Goal: Answer question/provide support: Share knowledge or assist other users

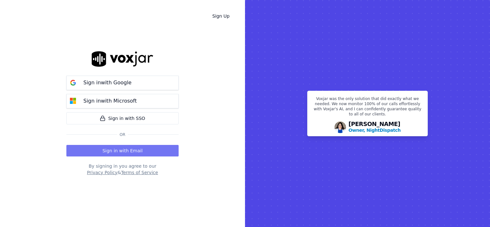
click at [141, 151] on button "Sign in with Email" at bounding box center [122, 151] width 112 height 12
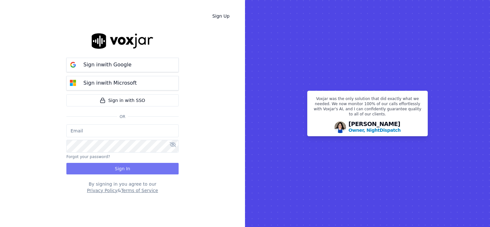
type input "[PERSON_NAME][EMAIL_ADDRESS][DOMAIN_NAME]"
click at [132, 172] on button "Sign In" at bounding box center [122, 169] width 112 height 12
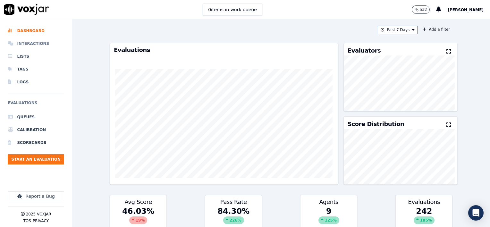
click at [29, 44] on li "Interactions" at bounding box center [36, 43] width 56 height 13
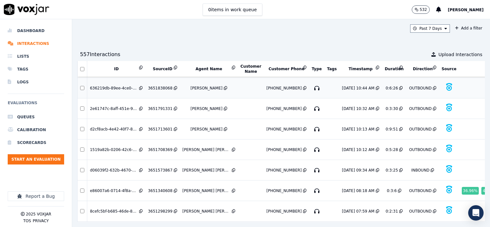
scroll to position [2038, 0]
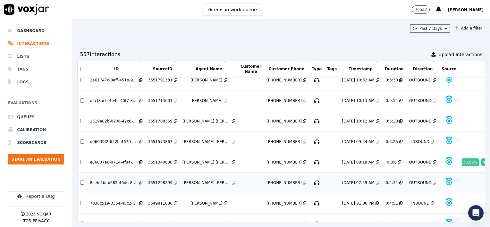
click at [158, 180] on div "3651298299" at bounding box center [160, 182] width 24 height 5
click at [163, 160] on div "3651340608" at bounding box center [160, 162] width 24 height 5
click at [160, 139] on div "3651573867" at bounding box center [160, 141] width 24 height 5
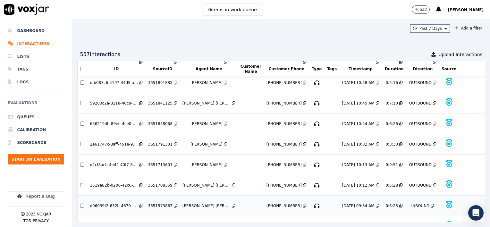
scroll to position [1942, 0]
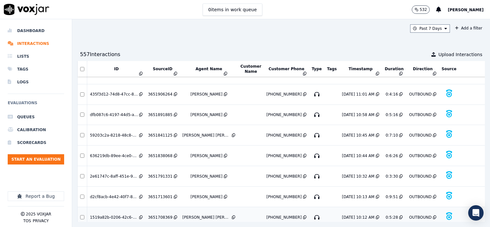
click at [161, 215] on div "3651708369" at bounding box center [160, 217] width 24 height 5
click at [162, 194] on div "3651713601" at bounding box center [160, 196] width 24 height 5
click at [159, 174] on div "3651791331" at bounding box center [160, 176] width 24 height 5
click at [158, 153] on div "3651838068" at bounding box center [160, 155] width 24 height 5
click at [155, 133] on div "3651841125" at bounding box center [160, 135] width 24 height 5
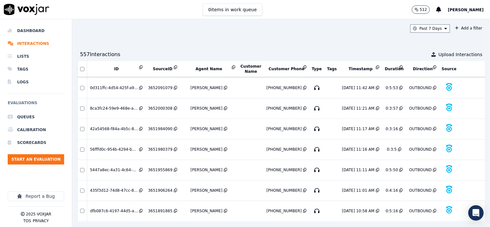
scroll to position [1814, 0]
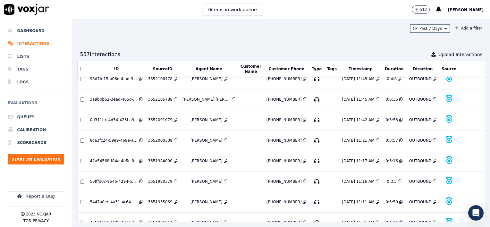
click at [162, 220] on div "3651906264" at bounding box center [160, 222] width 24 height 5
click at [161, 199] on div "3651955869" at bounding box center [160, 201] width 24 height 5
click at [161, 179] on div "3651980379" at bounding box center [160, 181] width 24 height 5
click at [160, 158] on div "3651984090" at bounding box center [160, 160] width 24 height 5
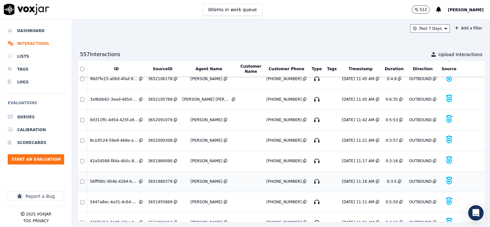
click at [162, 179] on div "3651980379" at bounding box center [160, 181] width 24 height 5
click at [159, 138] on div "3652000308" at bounding box center [160, 140] width 24 height 5
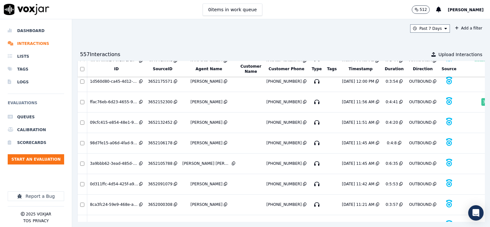
scroll to position [1717, 0]
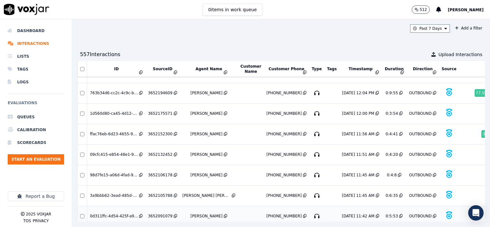
click at [158, 214] on div "3652091079" at bounding box center [160, 216] width 24 height 5
click at [163, 193] on div "3652105788" at bounding box center [160, 195] width 24 height 5
click at [158, 173] on div "3652106178" at bounding box center [160, 175] width 24 height 5
click at [157, 152] on div "3652132452" at bounding box center [160, 154] width 24 height 5
click at [163, 131] on div "3652152300" at bounding box center [160, 133] width 24 height 5
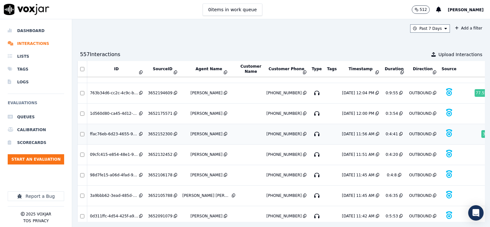
scroll to position [1685, 0]
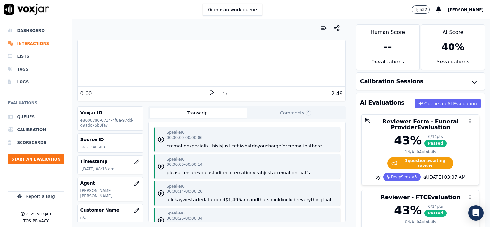
click at [210, 90] on polygon at bounding box center [212, 92] width 4 height 5
click at [208, 90] on icon at bounding box center [211, 92] width 6 height 6
click at [222, 92] on button "1x" at bounding box center [225, 93] width 8 height 9
click at [222, 94] on button "1.5x" at bounding box center [227, 93] width 13 height 9
click at [208, 91] on icon at bounding box center [211, 92] width 6 height 6
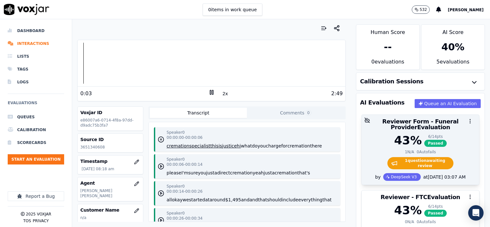
click at [446, 145] on div "43 % 6 / 14 pts Passed" at bounding box center [421, 140] width 110 height 13
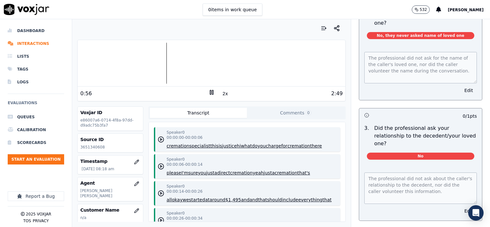
scroll to position [192, 0]
click at [460, 206] on button "Edit" at bounding box center [468, 210] width 16 height 9
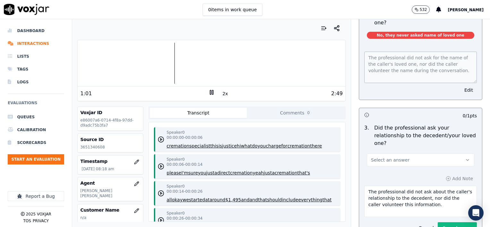
click at [412, 154] on button "Select an answer" at bounding box center [420, 160] width 107 height 13
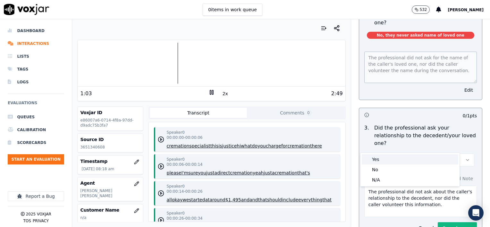
click at [394, 159] on div "Yes" at bounding box center [410, 159] width 97 height 10
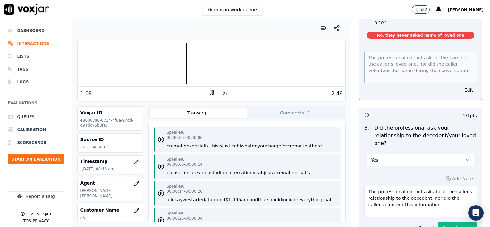
scroll to position [224, 0]
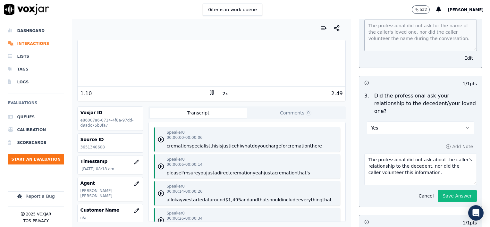
click at [427, 158] on textarea "The professional did not ask about the caller's relationship to the decedent, n…" at bounding box center [420, 169] width 113 height 31
type textarea "The professional did not ask about the caller's relationship to the decedent, n…"
click at [443, 190] on button "Save Answer" at bounding box center [457, 196] width 39 height 12
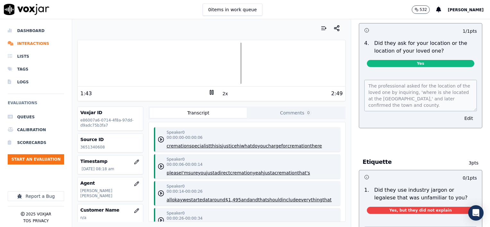
scroll to position [417, 0]
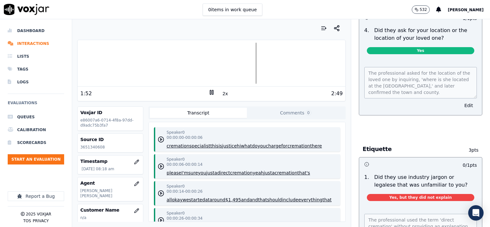
click at [208, 91] on icon at bounding box center [211, 92] width 6 height 6
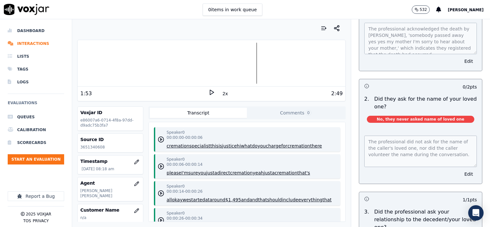
scroll to position [128, 0]
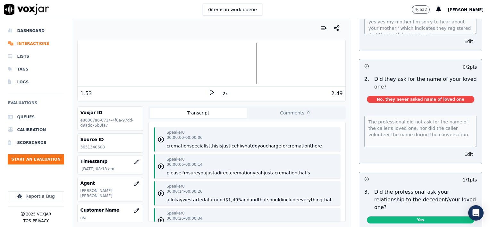
click at [208, 90] on icon at bounding box center [211, 92] width 6 height 6
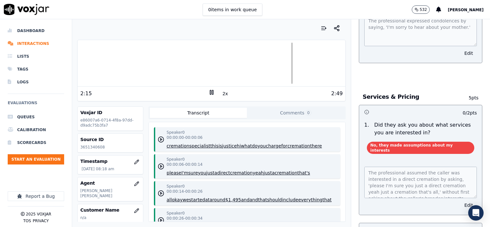
scroll to position [738, 0]
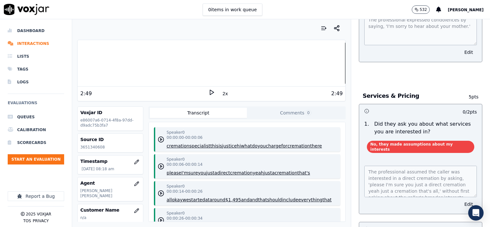
click at [89, 63] on div at bounding box center [211, 63] width 267 height 41
click at [210, 93] on polygon at bounding box center [212, 92] width 4 height 5
click at [208, 93] on icon at bounding box center [211, 92] width 6 height 6
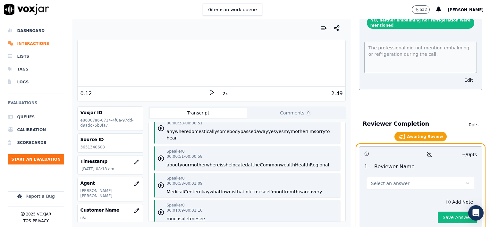
scroll to position [160, 0]
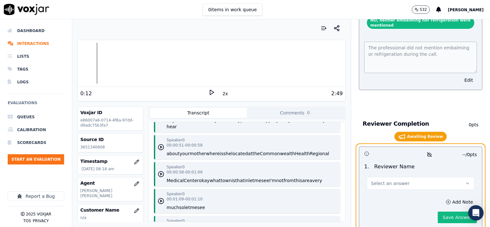
click at [370, 177] on button "Select an answer" at bounding box center [420, 183] width 107 height 13
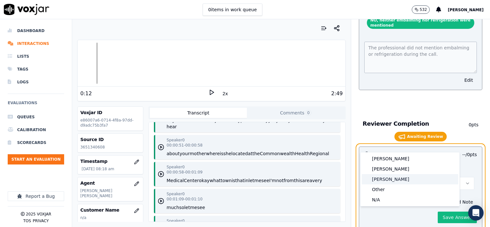
click at [385, 178] on div "[PERSON_NAME]" at bounding box center [410, 179] width 97 height 10
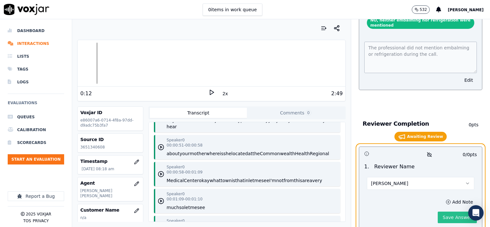
click at [443, 212] on button "Save Answer" at bounding box center [457, 218] width 39 height 12
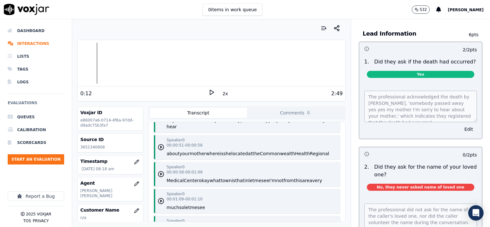
scroll to position [0, 0]
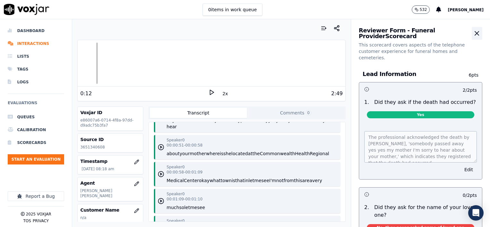
click at [475, 31] on icon "button" at bounding box center [477, 33] width 4 height 4
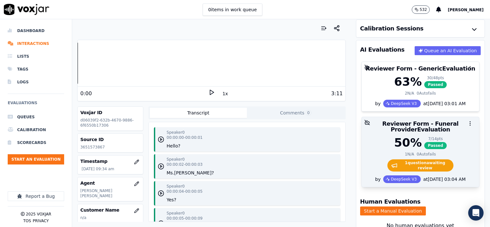
scroll to position [64, 0]
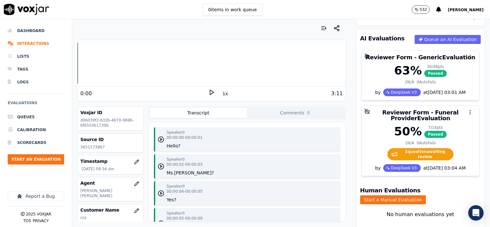
click at [208, 92] on icon at bounding box center [211, 92] width 6 height 6
click at [221, 93] on button "1x" at bounding box center [225, 93] width 8 height 9
click at [221, 93] on button "1.5x" at bounding box center [227, 93] width 13 height 9
drag, startPoint x: 103, startPoint y: 147, endPoint x: 80, endPoint y: 149, distance: 23.2
click at [80, 149] on div "Source ID 3651573867" at bounding box center [110, 143] width 65 height 19
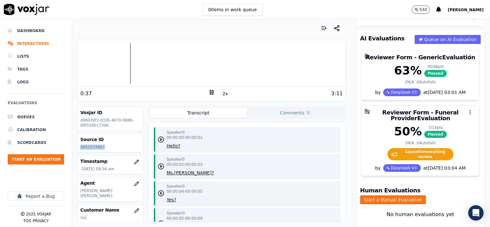
copy p "3651573867"
click at [209, 92] on icon at bounding box center [211, 92] width 6 height 6
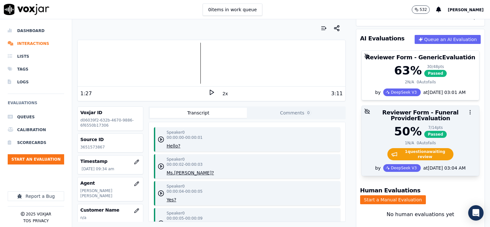
click at [408, 125] on div "50 %" at bounding box center [408, 131] width 28 height 13
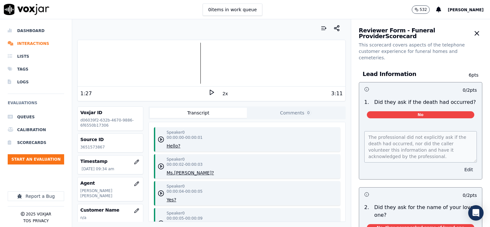
click at [460, 165] on button "Edit" at bounding box center [468, 169] width 16 height 9
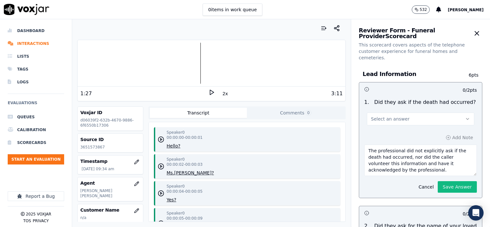
click at [414, 113] on button "Select an answer" at bounding box center [420, 119] width 107 height 13
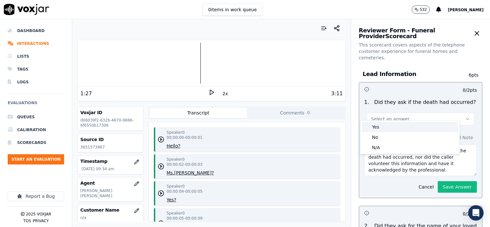
click at [394, 126] on div "Yes" at bounding box center [410, 127] width 97 height 10
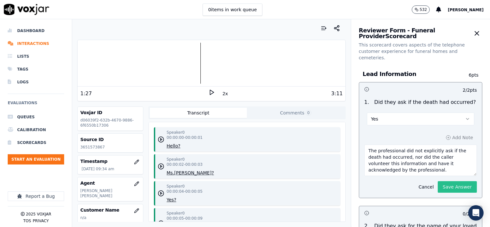
click at [444, 181] on button "Save Answer" at bounding box center [457, 187] width 39 height 12
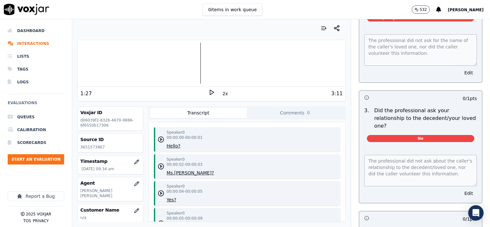
scroll to position [257, 0]
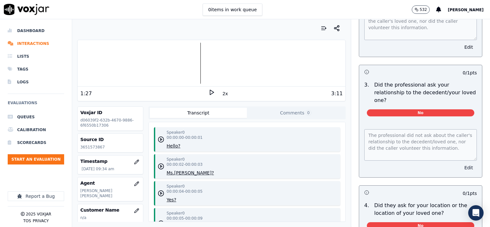
click at [460, 163] on button "Edit" at bounding box center [468, 167] width 16 height 9
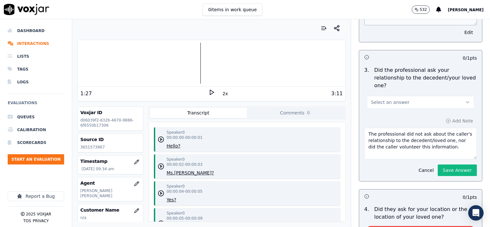
scroll to position [242, 0]
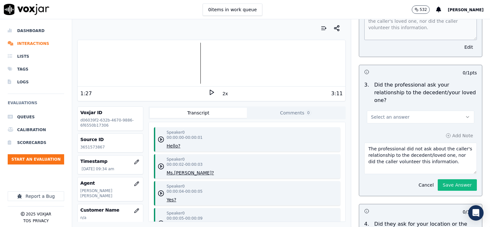
click at [400, 111] on button "Select an answer" at bounding box center [420, 117] width 107 height 13
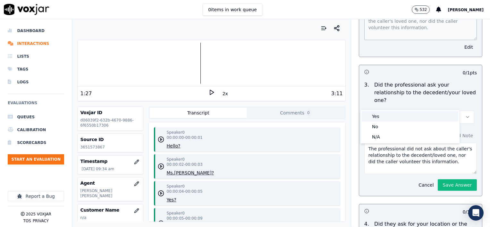
click at [390, 118] on div "Yes" at bounding box center [410, 116] width 97 height 10
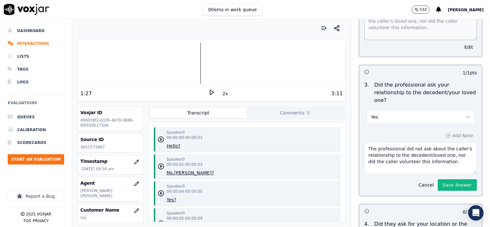
click at [439, 149] on textarea "The professional did not ask about the caller's relationship to the decedent/lo…" at bounding box center [420, 158] width 113 height 31
type textarea "The professional did not ask about the caller's relationship to the decedent/lo…"
click at [442, 179] on button "Save Answer" at bounding box center [457, 185] width 39 height 12
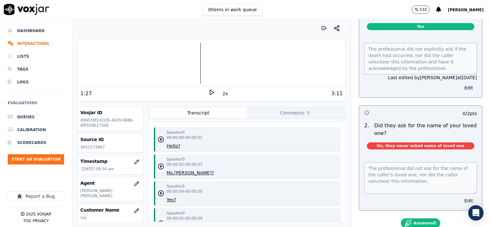
scroll to position [49, 0]
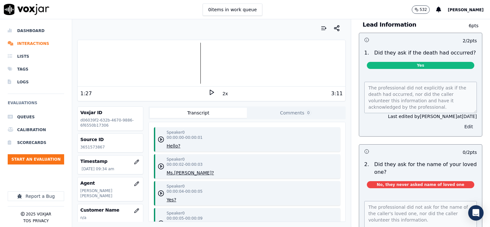
click at [460, 122] on button "Edit" at bounding box center [468, 126] width 16 height 9
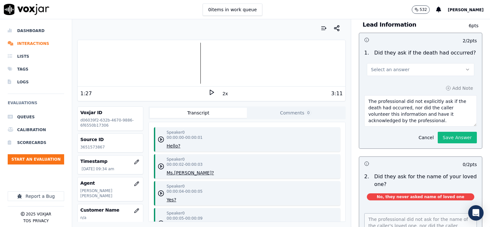
click at [409, 115] on textarea "The professional did not explicitly ask if the death had occurred, nor did the …" at bounding box center [420, 110] width 113 height 31
type textarea "The professional did not explicitly ask if the death had occurred, nor did the …"
click at [444, 132] on button "Save Answer" at bounding box center [457, 138] width 39 height 12
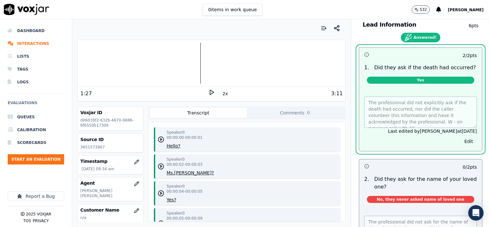
click at [208, 92] on icon at bounding box center [211, 92] width 6 height 6
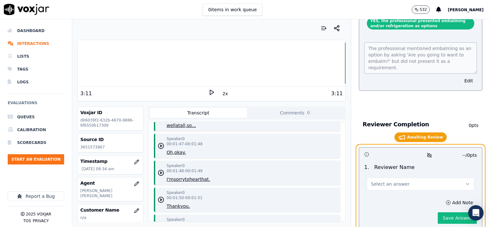
scroll to position [1332, 0]
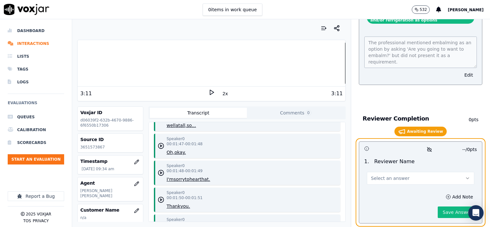
click at [393, 175] on span "Select an answer" at bounding box center [390, 178] width 38 height 6
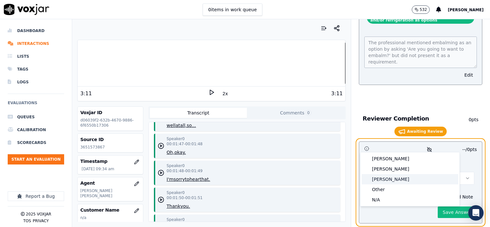
click at [380, 180] on div "[PERSON_NAME]" at bounding box center [410, 179] width 97 height 10
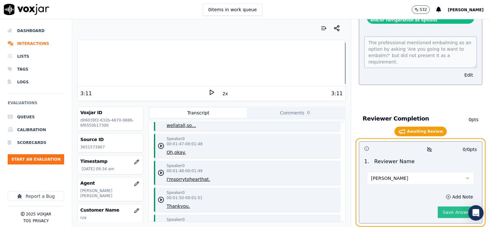
click at [438, 207] on button "Save Answer" at bounding box center [457, 213] width 39 height 12
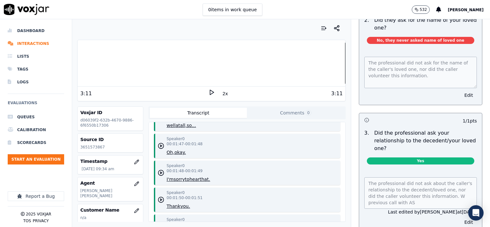
scroll to position [0, 0]
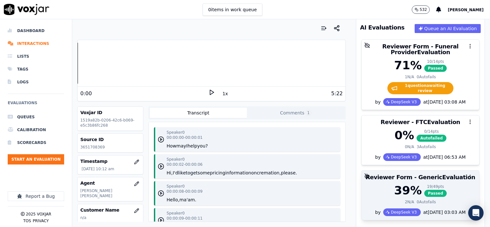
scroll to position [64, 0]
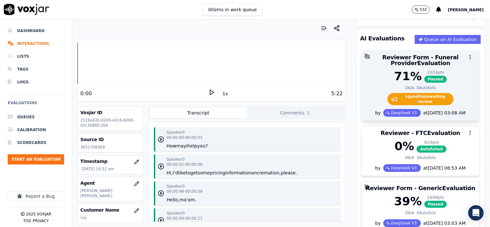
click at [450, 80] on div "71 % 10 / 14 pts Passed" at bounding box center [421, 76] width 110 height 13
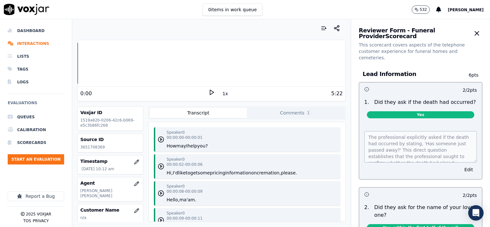
click at [208, 92] on icon at bounding box center [211, 92] width 6 height 6
click at [212, 92] on rect at bounding box center [212, 92] width 1 height 4
click at [208, 93] on icon at bounding box center [211, 92] width 6 height 6
click at [221, 95] on button "1x" at bounding box center [225, 93] width 8 height 9
click at [221, 95] on button "1.5x" at bounding box center [227, 93] width 13 height 9
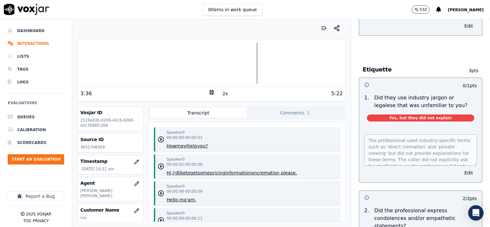
scroll to position [491, 0]
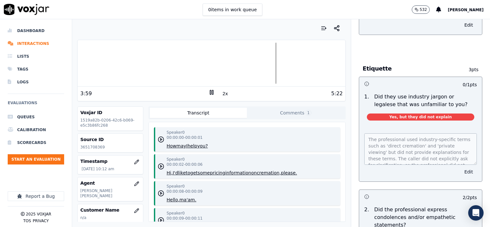
click at [460, 167] on button "Edit" at bounding box center [468, 171] width 16 height 9
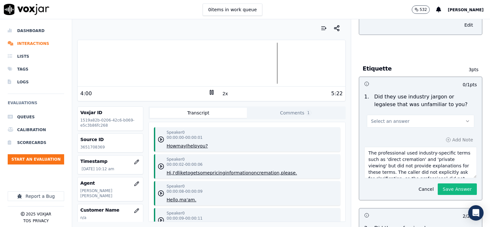
click at [411, 115] on button "Select an answer" at bounding box center [420, 121] width 107 height 13
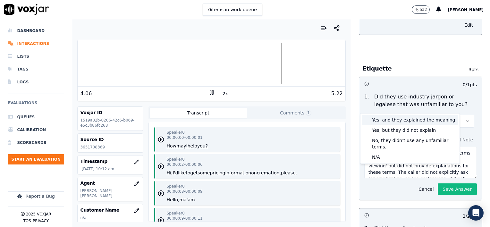
click at [402, 120] on div "Yes, and they explained the meaning" at bounding box center [410, 120] width 97 height 10
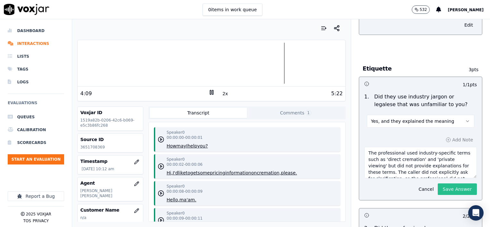
click at [446, 183] on button "Save Answer" at bounding box center [457, 189] width 39 height 12
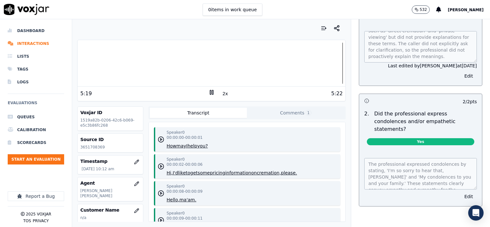
scroll to position [604, 0]
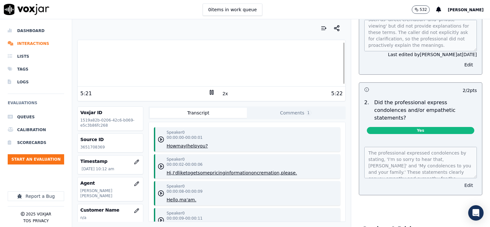
click at [460, 181] on button "Edit" at bounding box center [468, 185] width 16 height 9
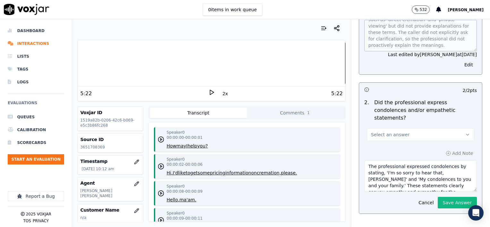
click at [412, 128] on button "Select an answer" at bounding box center [420, 134] width 107 height 13
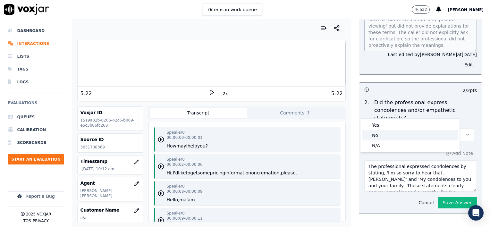
click at [400, 135] on div "No" at bounding box center [410, 135] width 97 height 10
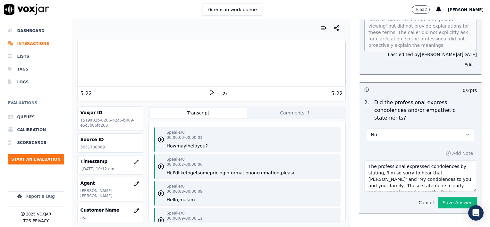
scroll to position [6, 0]
click at [424, 162] on textarea "The professional expressed condolences by stating, 'I'm so sorry to hear that, …" at bounding box center [420, 175] width 113 height 31
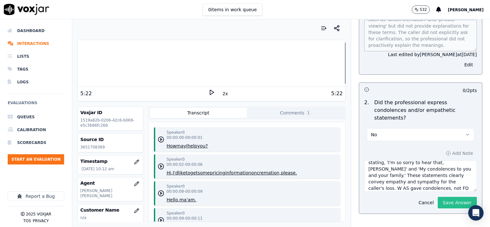
type textarea "The professional expressed condolences by stating, 'I'm so sorry to hear that, …"
click at [454, 197] on button "Save Answer" at bounding box center [457, 203] width 39 height 12
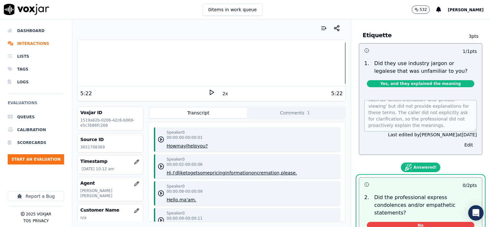
scroll to position [508, 0]
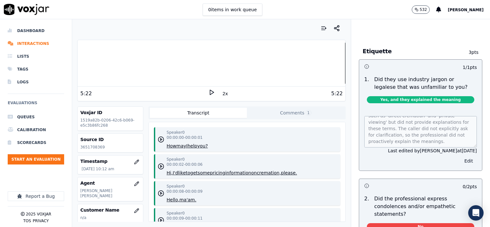
click at [460, 156] on button "Edit" at bounding box center [468, 160] width 16 height 9
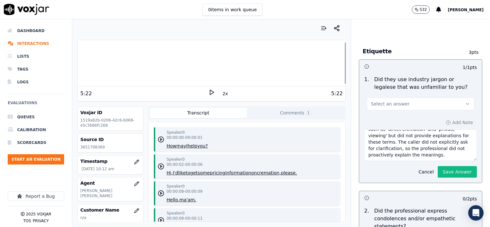
click at [435, 142] on textarea "The professional used industry-specific terms such as 'direct cremation' and 'p…" at bounding box center [420, 145] width 113 height 31
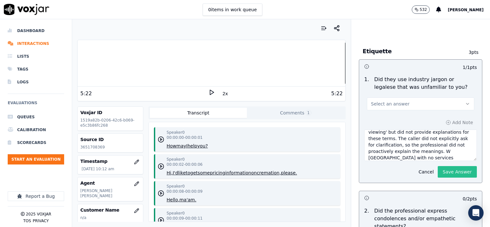
type textarea "The professional used industry-specific terms such as 'direct cremation' and 'p…"
click at [439, 166] on button "Save Answer" at bounding box center [457, 172] width 39 height 12
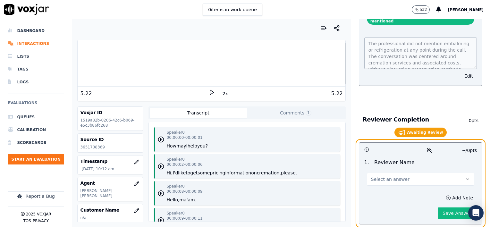
scroll to position [1332, 0]
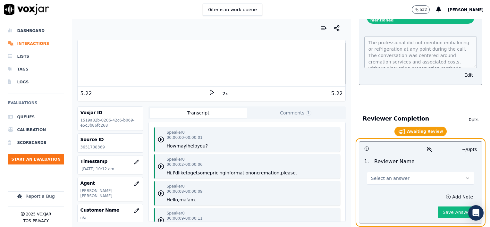
click at [401, 172] on button "Select an answer" at bounding box center [420, 178] width 107 height 13
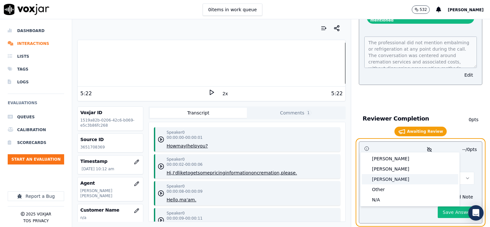
click at [390, 180] on div "[PERSON_NAME]" at bounding box center [410, 179] width 97 height 10
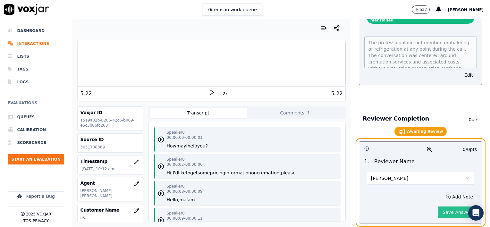
click at [440, 207] on button "Save Answer" at bounding box center [457, 213] width 39 height 12
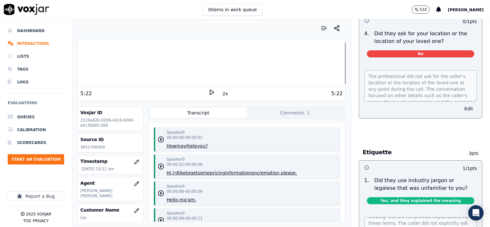
scroll to position [0, 0]
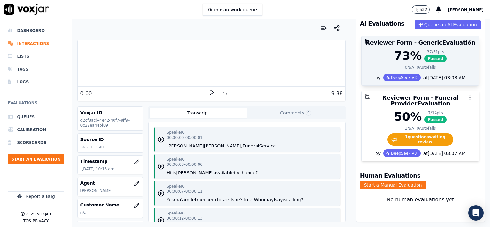
scroll to position [55, 0]
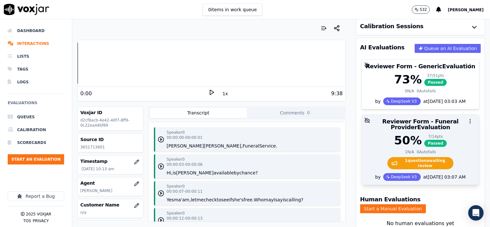
click at [450, 141] on div "50 % 7 / 14 pts Passed" at bounding box center [421, 140] width 110 height 13
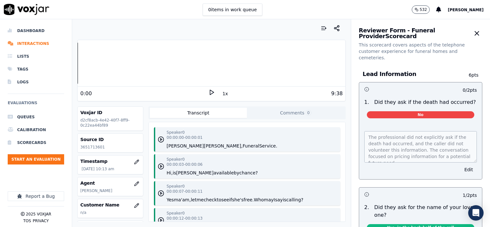
click at [222, 94] on button "1x" at bounding box center [225, 93] width 8 height 9
click at [222, 94] on button "1.5x" at bounding box center [227, 93] width 13 height 9
click at [208, 92] on icon at bounding box center [211, 92] width 6 height 6
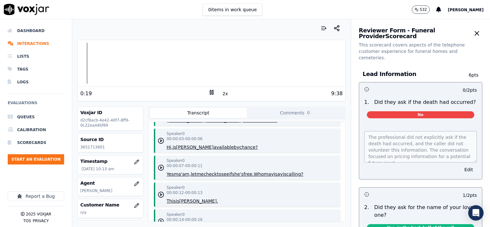
scroll to position [96, 0]
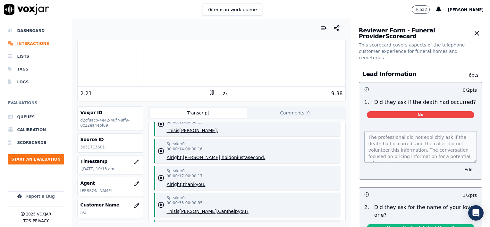
click at [460, 165] on button "Edit" at bounding box center [468, 169] width 16 height 9
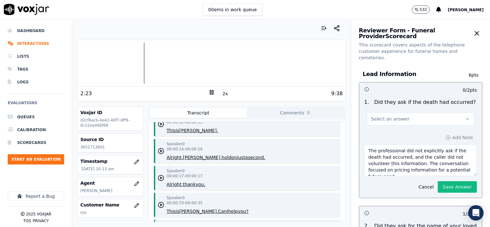
click at [416, 113] on button "Select an answer" at bounding box center [420, 119] width 107 height 13
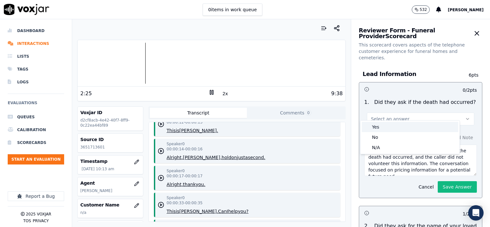
click at [380, 126] on div "Yes" at bounding box center [410, 127] width 97 height 10
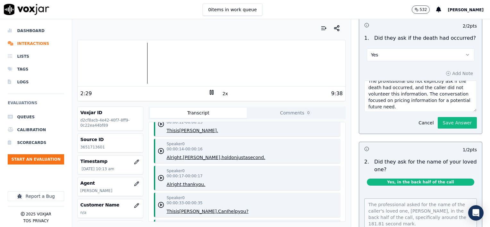
scroll to position [6, 0]
click at [399, 99] on textarea "The professional did not explicitly ask if the death had occurred, and the call…" at bounding box center [420, 95] width 113 height 31
type textarea "The professional did not explicitly ask if the death had occurred, and the call…"
click at [445, 117] on button "Save Answer" at bounding box center [457, 123] width 39 height 12
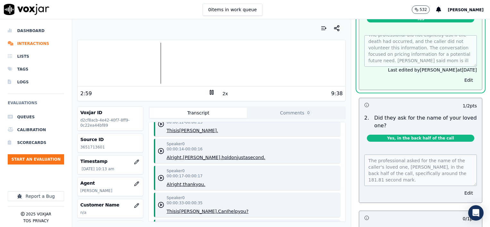
scroll to position [96, 0]
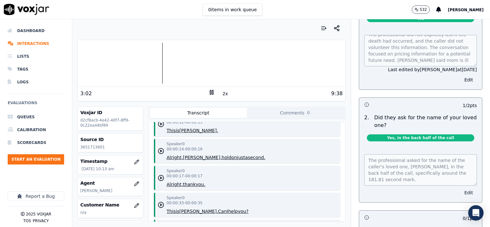
click at [460, 188] on button "Edit" at bounding box center [468, 192] width 16 height 9
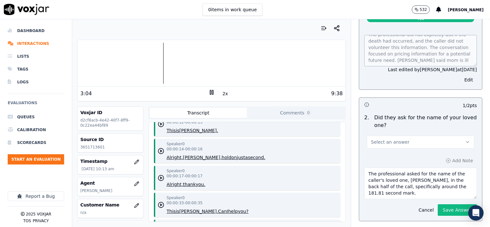
click at [426, 136] on button "Select an answer" at bounding box center [420, 142] width 107 height 13
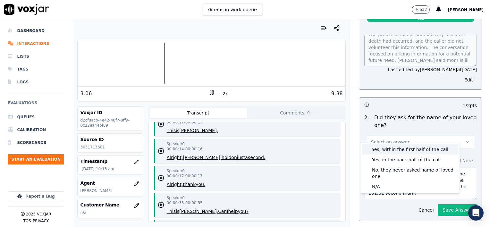
click at [419, 149] on div "Yes, within the first half of the call" at bounding box center [410, 149] width 97 height 10
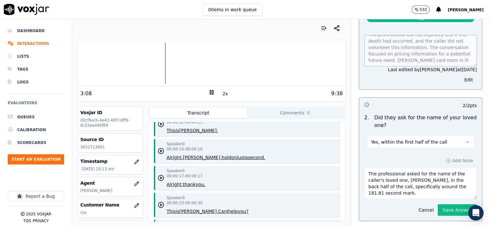
scroll to position [128, 0]
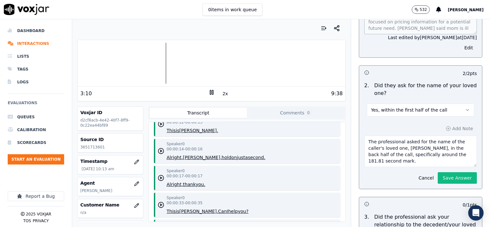
click at [383, 155] on textarea "The professional asked for the name of the caller's loved one, [PERSON_NAME], i…" at bounding box center [420, 151] width 113 height 31
click at [210, 94] on rect at bounding box center [210, 92] width 1 height 4
click at [384, 156] on textarea "The professional asked for the name of the caller's loved one, [PERSON_NAME], i…" at bounding box center [420, 151] width 113 height 31
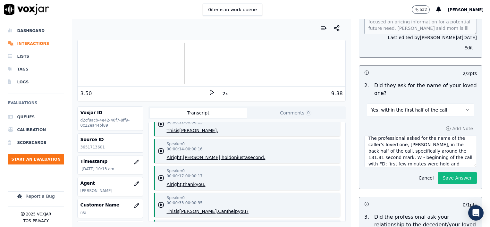
click at [445, 156] on textarea "The professional asked for the name of the caller's loved one, Courtney, in the…" at bounding box center [420, 151] width 113 height 31
type textarea "The professional asked for the name of the caller's loved one, Courtney, in the…"
click at [450, 172] on button "Save Answer" at bounding box center [457, 178] width 39 height 12
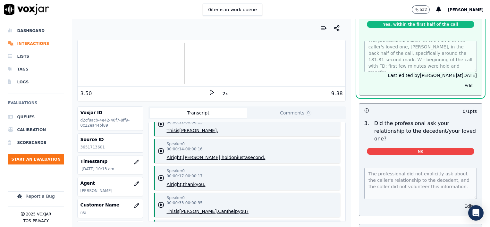
scroll to position [257, 0]
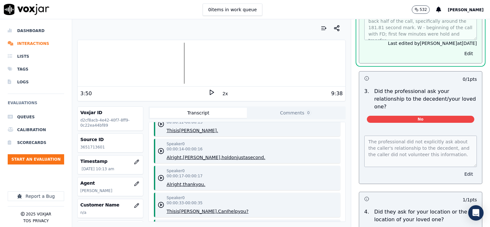
click at [460, 170] on button "Edit" at bounding box center [468, 174] width 16 height 9
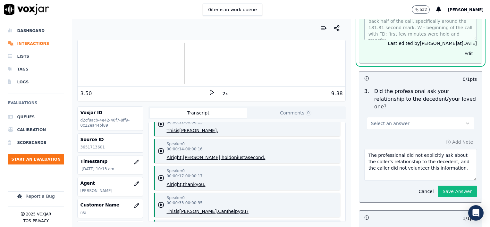
scroll to position [242, 0]
click at [404, 117] on button "Select an answer" at bounding box center [420, 123] width 107 height 13
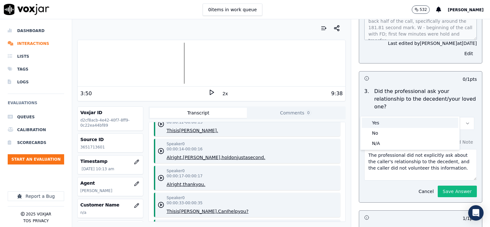
click at [388, 123] on div "Yes" at bounding box center [410, 123] width 97 height 10
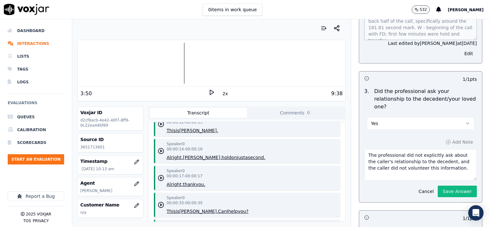
scroll to position [306, 0]
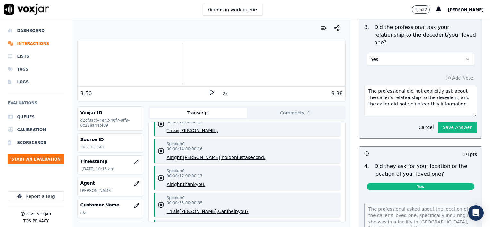
click at [446, 92] on textarea "The professional did not explicitly ask about the caller's relationship to the …" at bounding box center [420, 100] width 113 height 31
type textarea "The professional did not explicitly ask about the caller's relationship to the …"
click at [444, 122] on button "Save Answer" at bounding box center [457, 128] width 39 height 12
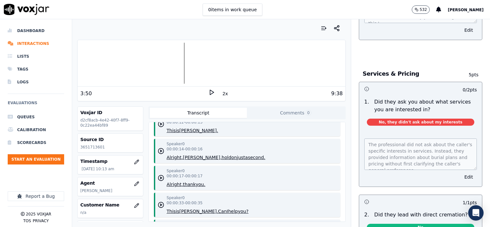
scroll to position [787, 0]
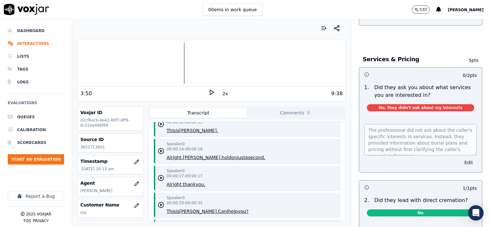
click at [460, 158] on button "Edit" at bounding box center [468, 162] width 16 height 9
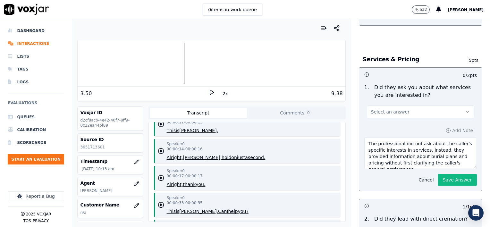
click at [399, 105] on button "Select an answer" at bounding box center [420, 111] width 107 height 13
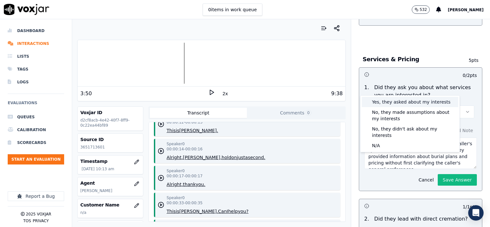
click at [400, 103] on div "Yes, they asked about my interests" at bounding box center [410, 102] width 97 height 10
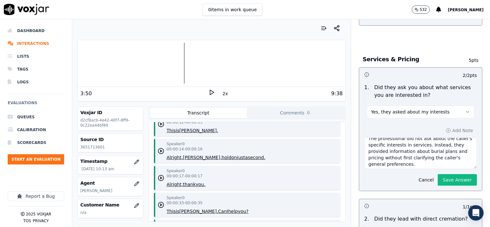
scroll to position [6, 0]
click at [411, 138] on textarea "The professional did not ask about the caller's specific interests in services.…" at bounding box center [420, 153] width 113 height 31
click at [409, 139] on textarea "The professional did not ask about the caller's specific interests in services.…" at bounding box center [420, 153] width 113 height 31
type textarea "The professional did not ask about the caller's specific interests in services.…"
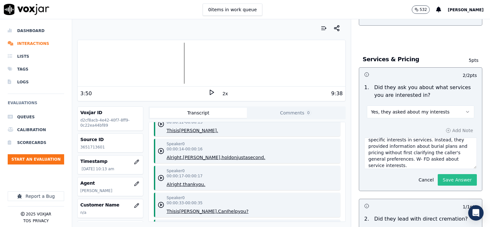
click at [450, 174] on button "Save Answer" at bounding box center [457, 180] width 39 height 12
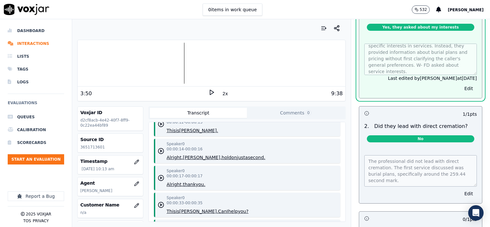
scroll to position [883, 0]
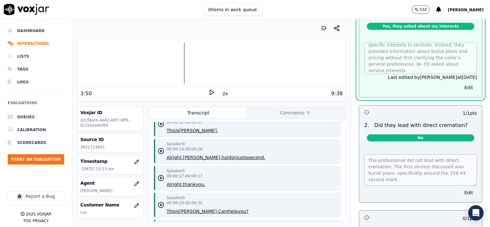
click at [210, 93] on polygon at bounding box center [212, 92] width 4 height 5
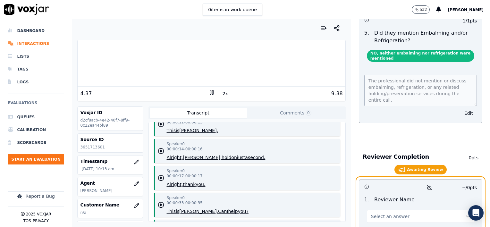
scroll to position [1345, 0]
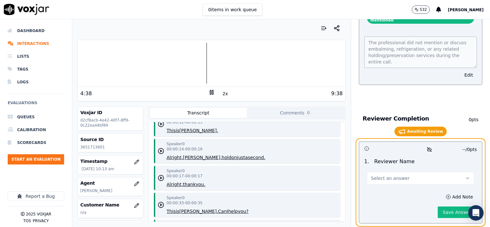
click at [386, 175] on span "Select an answer" at bounding box center [390, 178] width 38 height 6
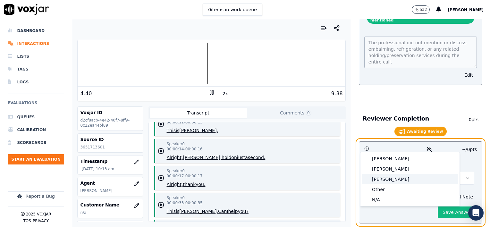
click at [384, 180] on div "[PERSON_NAME]" at bounding box center [410, 179] width 97 height 10
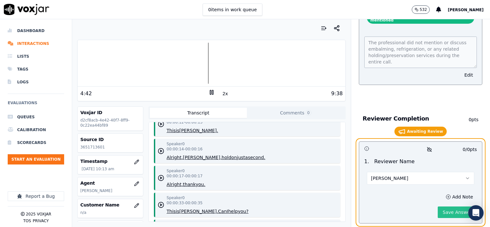
click at [445, 207] on button "Save Answer" at bounding box center [457, 213] width 39 height 12
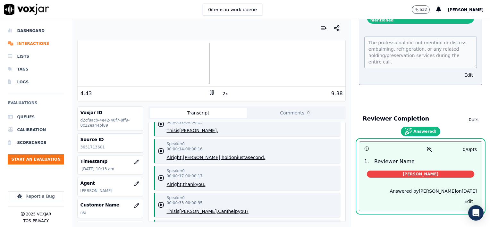
scroll to position [1333, 0]
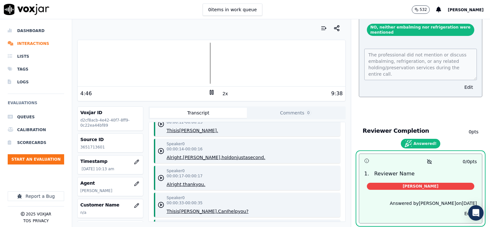
click at [208, 93] on icon at bounding box center [211, 92] width 6 height 6
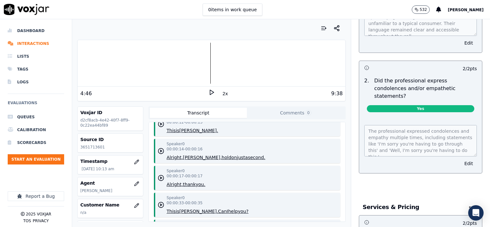
scroll to position [0, 0]
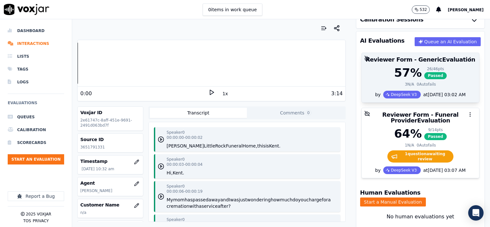
scroll to position [64, 0]
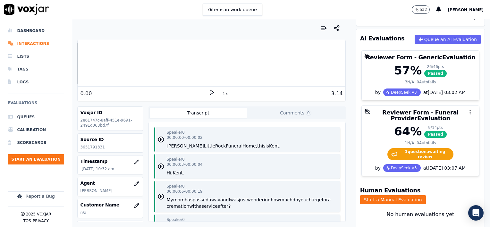
click at [221, 95] on button "1x" at bounding box center [225, 93] width 8 height 9
click at [221, 95] on button "1.5x" at bounding box center [227, 93] width 13 height 9
click at [210, 93] on polygon at bounding box center [212, 92] width 4 height 5
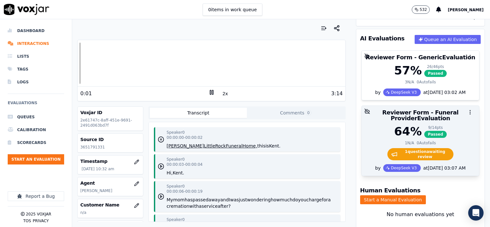
click at [451, 137] on div "64 % 9 / 14 pts Passed" at bounding box center [421, 131] width 110 height 13
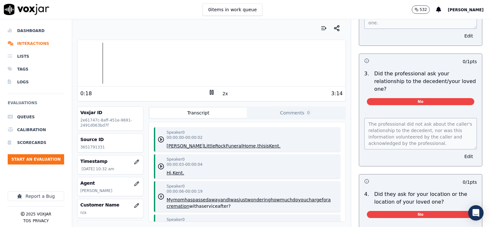
scroll to position [257, 0]
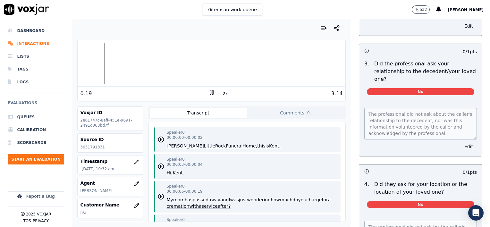
click at [460, 142] on button "Edit" at bounding box center [468, 146] width 16 height 9
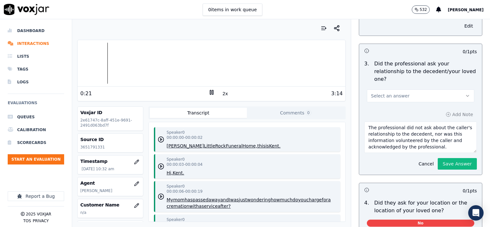
click at [417, 89] on button "Select an answer" at bounding box center [420, 95] width 107 height 13
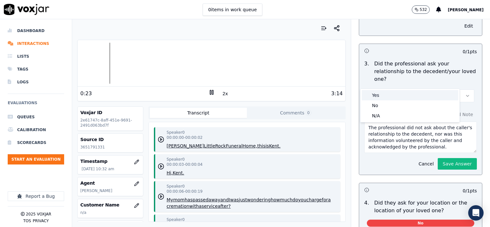
click at [384, 95] on div "Yes" at bounding box center [410, 95] width 97 height 10
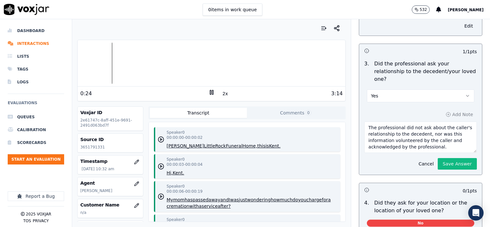
click at [442, 132] on textarea "The professional did not ask about the caller's relationship to the decedent, n…" at bounding box center [420, 137] width 113 height 31
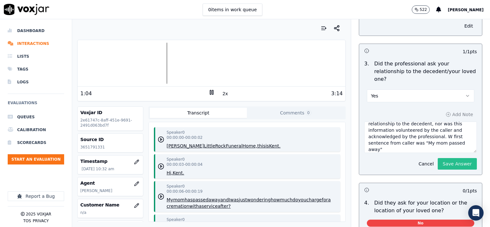
type textarea "The professional did not ask about the caller's relationship to the decedent, n…"
click at [445, 158] on button "Save Answer" at bounding box center [457, 164] width 39 height 12
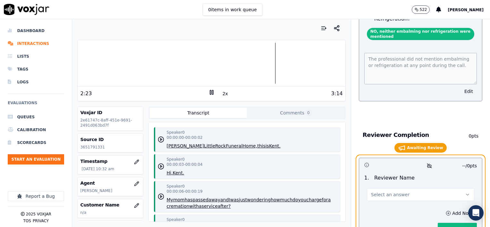
scroll to position [1326, 0]
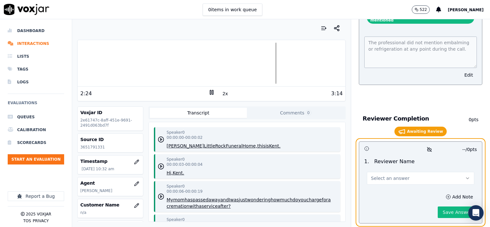
click at [383, 175] on span "Select an answer" at bounding box center [390, 178] width 38 height 6
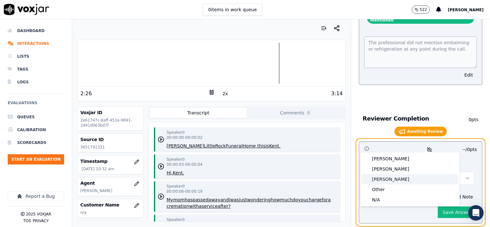
click at [382, 181] on div "[PERSON_NAME]" at bounding box center [410, 179] width 97 height 10
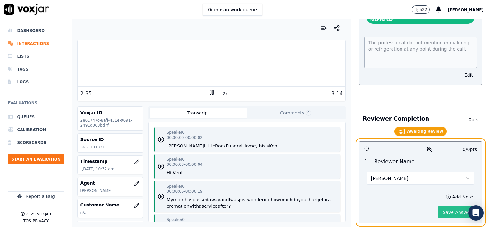
click at [449, 207] on button "Save Answer" at bounding box center [457, 213] width 39 height 12
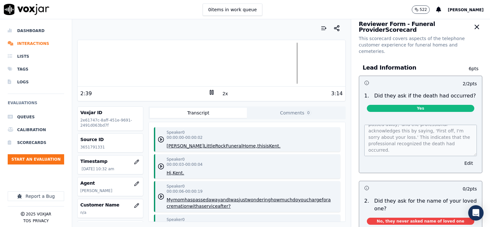
scroll to position [0, 0]
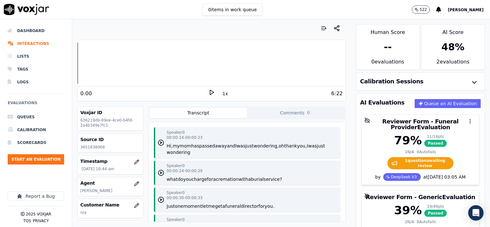
click at [222, 95] on button "1x" at bounding box center [225, 93] width 8 height 9
click at [222, 95] on button "1.5x" at bounding box center [227, 93] width 13 height 9
click at [208, 91] on icon at bounding box center [211, 92] width 6 height 6
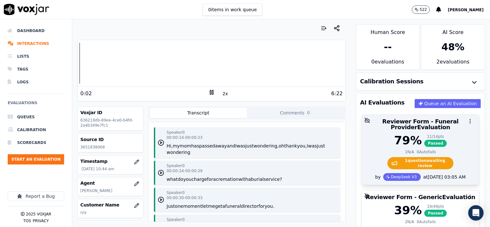
click at [449, 148] on div "79 % 11 / 14 pts Passed 1 N/A 0 Autofails 1 question awaiting review" at bounding box center [420, 153] width 117 height 39
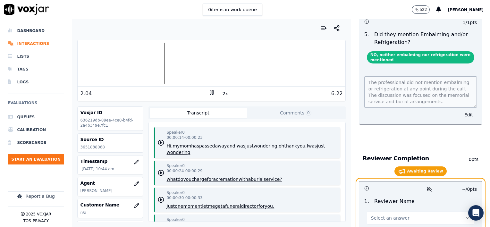
scroll to position [1283, 0]
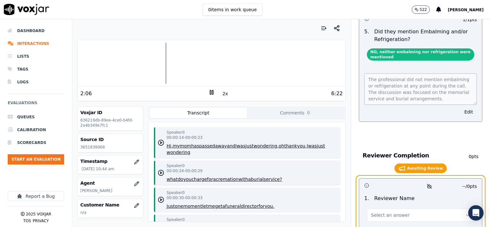
click at [410, 209] on button "Select an answer" at bounding box center [420, 215] width 107 height 13
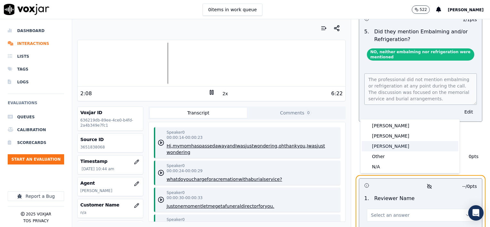
click at [387, 149] on div "[PERSON_NAME]" at bounding box center [410, 146] width 97 height 10
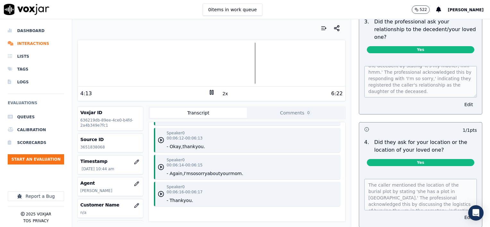
scroll to position [367, 0]
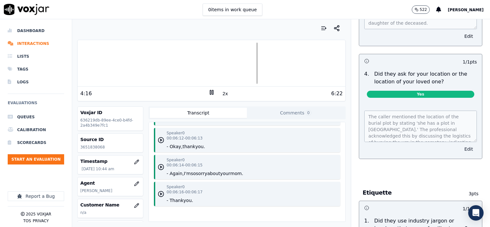
click at [460, 145] on button "Edit" at bounding box center [468, 149] width 16 height 9
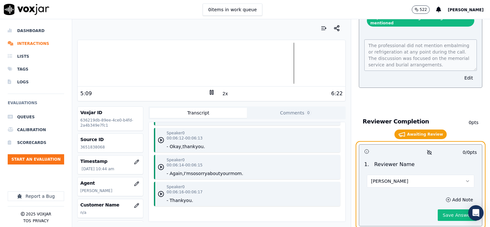
scroll to position [1338, 0]
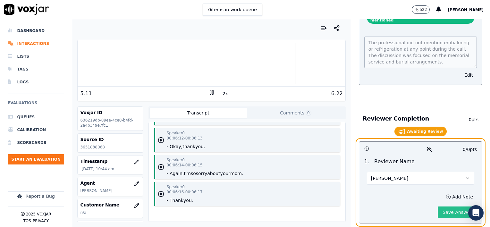
click at [445, 207] on button "Save Answer" at bounding box center [457, 213] width 39 height 12
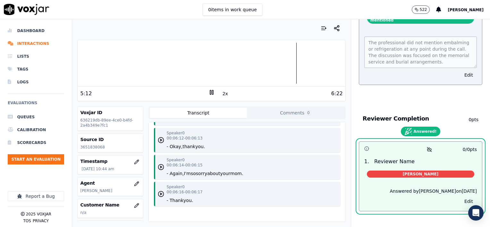
scroll to position [1326, 0]
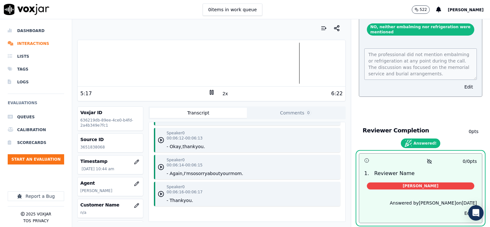
click at [210, 92] on rect at bounding box center [210, 92] width 1 height 4
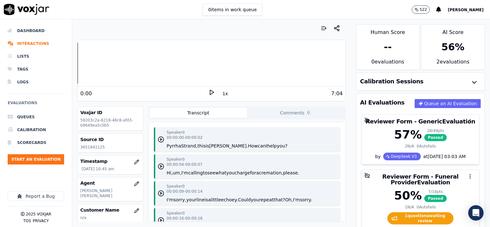
click at [221, 95] on button "1x" at bounding box center [225, 93] width 8 height 9
click at [221, 95] on button "1.5x" at bounding box center [227, 93] width 13 height 9
click at [208, 91] on icon at bounding box center [211, 92] width 6 height 6
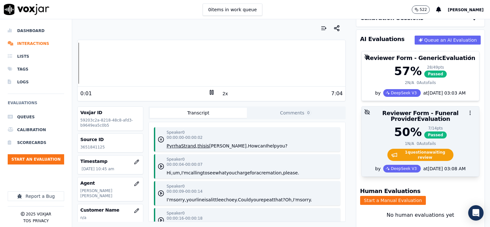
scroll to position [64, 0]
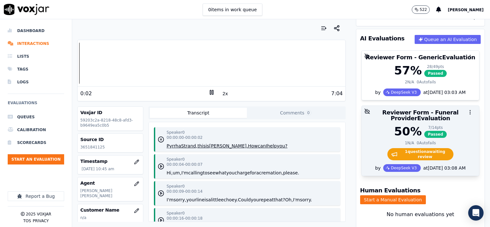
click at [448, 148] on div "50 % 7 / 14 pts Passed 1 N/A 0 Autofails 1 question awaiting review" at bounding box center [420, 144] width 117 height 39
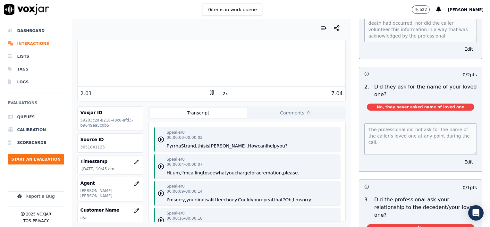
scroll to position [0, 0]
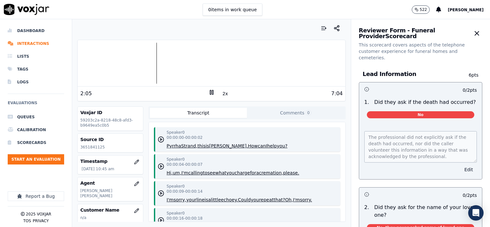
click at [460, 165] on button "Edit" at bounding box center [468, 169] width 16 height 9
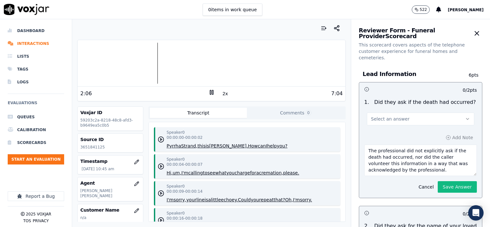
click at [399, 113] on button "Select an answer" at bounding box center [420, 119] width 107 height 13
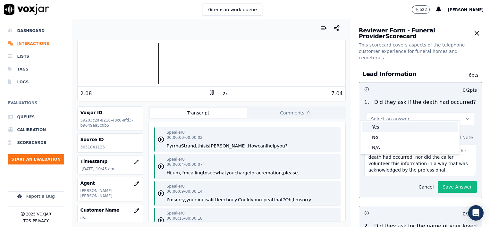
click at [389, 127] on div "Yes" at bounding box center [410, 127] width 97 height 10
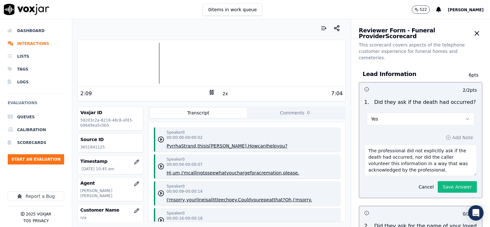
click at [410, 165] on textarea "The professional did not explicitly ask if the death had occurred, nor did the …" at bounding box center [420, 160] width 113 height 31
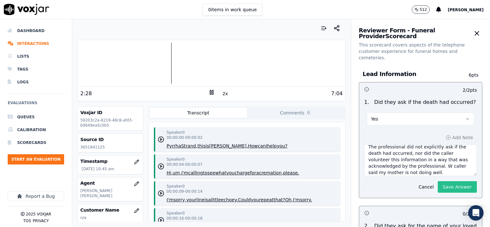
type textarea "The professional did not explicitly ask if the death had occurred, nor did the …"
click at [451, 181] on button "Save Answer" at bounding box center [457, 187] width 39 height 12
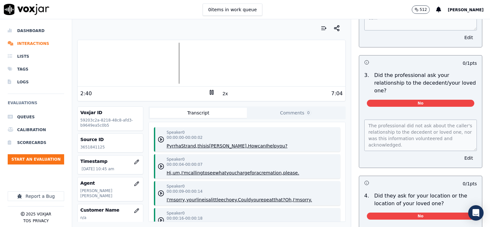
scroll to position [280, 0]
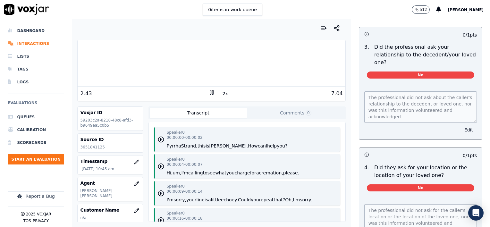
click at [460, 125] on button "Edit" at bounding box center [468, 129] width 16 height 9
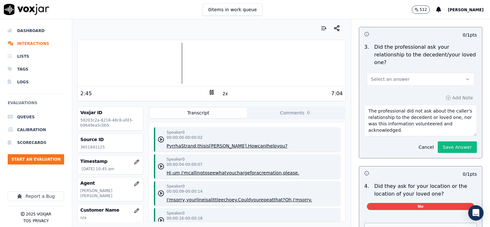
click at [406, 73] on button "Select an answer" at bounding box center [420, 79] width 107 height 13
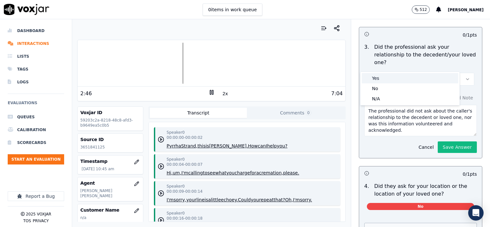
click at [393, 77] on div "Yes" at bounding box center [410, 78] width 97 height 10
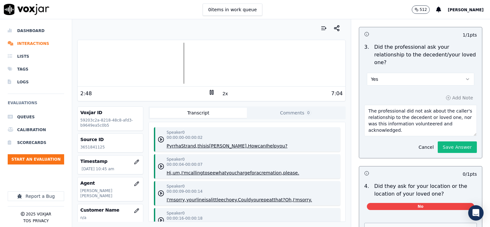
click at [404, 114] on textarea "The professional did not ask about the caller's relationship to the decedent or…" at bounding box center [420, 120] width 113 height 31
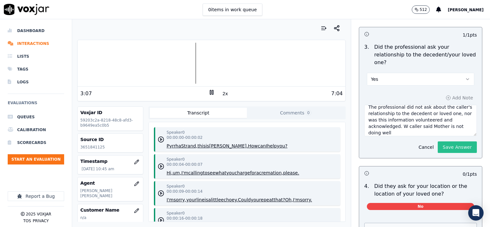
type textarea "The professional did not ask about the caller's relationship to the decedent or…"
click at [444, 141] on button "Save Answer" at bounding box center [457, 147] width 39 height 12
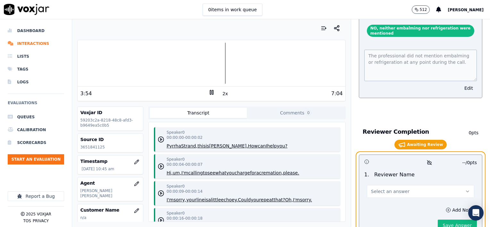
scroll to position [1323, 0]
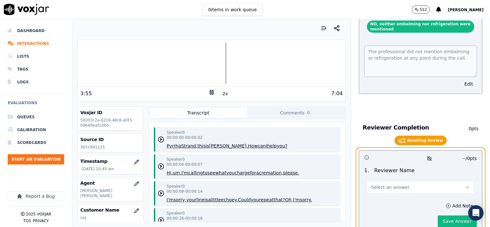
click at [398, 181] on button "Select an answer" at bounding box center [420, 187] width 107 height 13
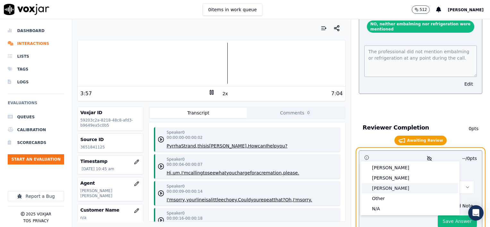
click at [387, 189] on div "[PERSON_NAME]" at bounding box center [410, 188] width 97 height 10
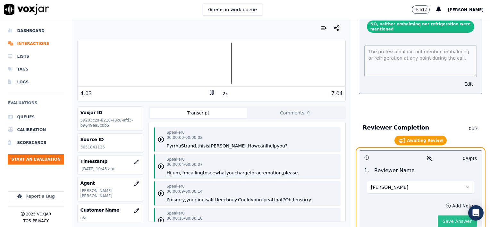
click at [444, 215] on button "Save Answer" at bounding box center [457, 221] width 39 height 12
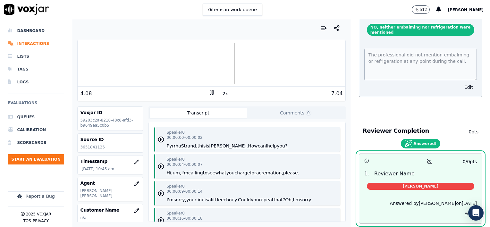
click at [212, 94] on rect at bounding box center [212, 92] width 1 height 4
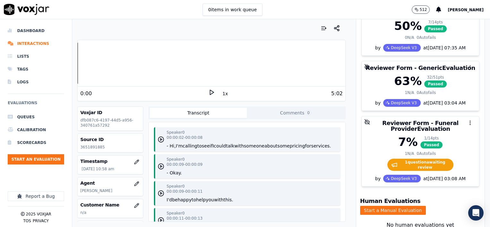
scroll to position [128, 0]
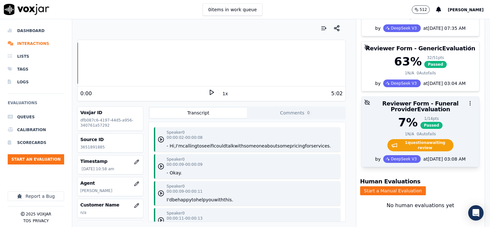
click at [451, 132] on div "1 N/A 0 Autofails" at bounding box center [421, 133] width 110 height 5
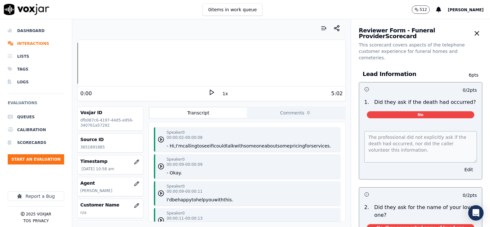
click at [222, 92] on button "1x" at bounding box center [225, 93] width 8 height 9
click at [222, 93] on button "1.5x" at bounding box center [227, 93] width 13 height 9
click at [208, 91] on icon at bounding box center [211, 92] width 6 height 6
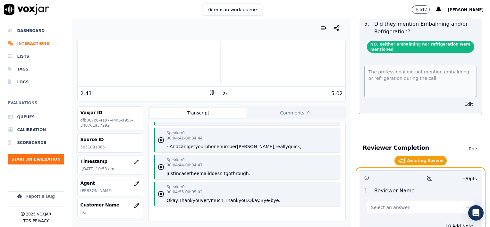
scroll to position [1315, 0]
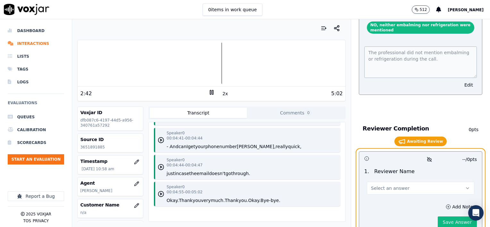
click at [412, 182] on button "Select an answer" at bounding box center [420, 188] width 107 height 13
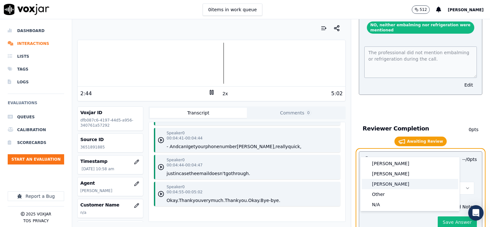
click at [391, 183] on div "[PERSON_NAME]" at bounding box center [410, 184] width 97 height 10
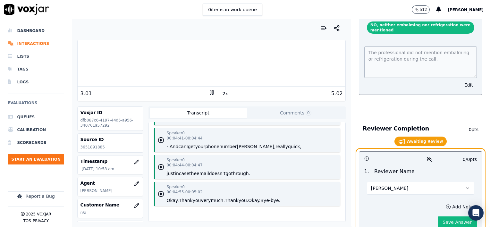
scroll to position [1320, 0]
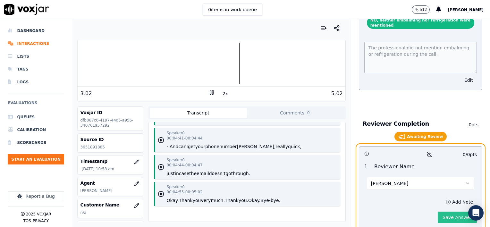
click at [445, 212] on button "Save Answer" at bounding box center [457, 218] width 39 height 12
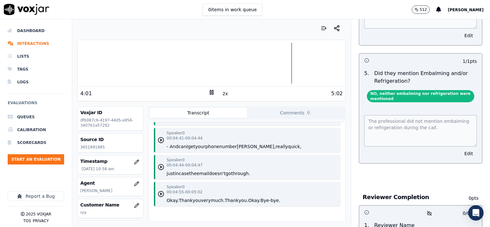
scroll to position [1100, 0]
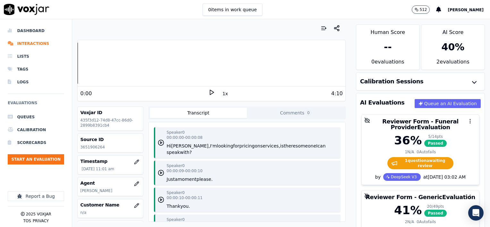
click at [222, 93] on button "1x" at bounding box center [225, 93] width 8 height 9
click at [222, 93] on button "1.5x" at bounding box center [227, 93] width 13 height 9
click at [208, 92] on icon at bounding box center [211, 92] width 6 height 6
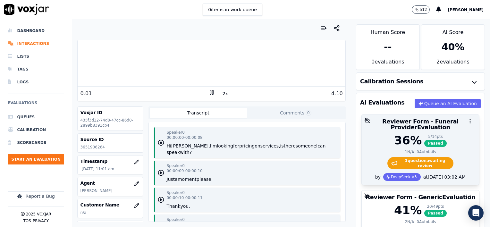
click at [452, 135] on div "36 % 5 / 14 pts Passed" at bounding box center [421, 140] width 110 height 13
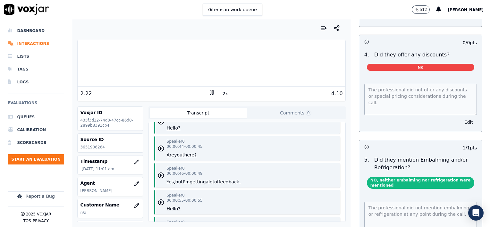
scroll to position [1186, 0]
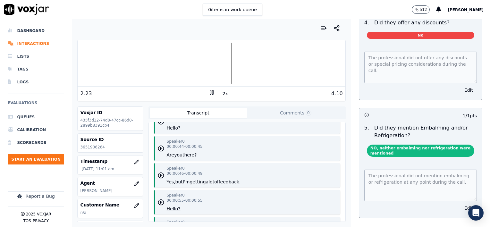
click at [460, 204] on button "Edit" at bounding box center [468, 208] width 16 height 9
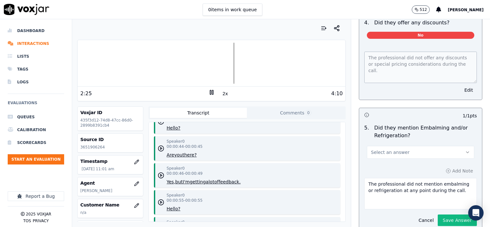
click at [403, 146] on button "Select an answer" at bounding box center [420, 152] width 107 height 13
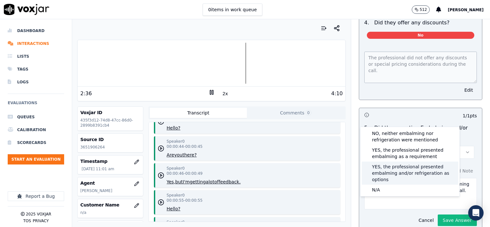
click at [398, 169] on div "YES, the professional presented embalming and/or refrigeration as options" at bounding box center [410, 173] width 97 height 23
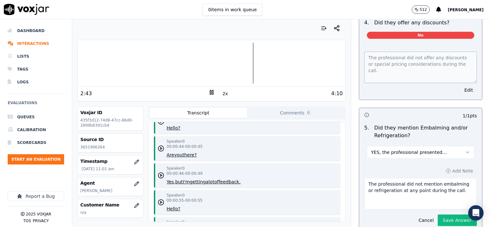
click at [447, 178] on textarea "The professional did not mention embalming or refrigeration at any point during…" at bounding box center [420, 193] width 113 height 31
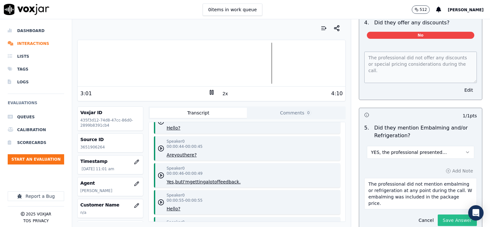
type textarea "The professional did not mention embalming or refrigeration at any point during…"
click at [442, 215] on button "Save Answer" at bounding box center [457, 221] width 39 height 12
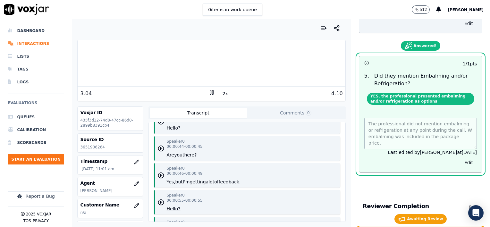
scroll to position [1283, 0]
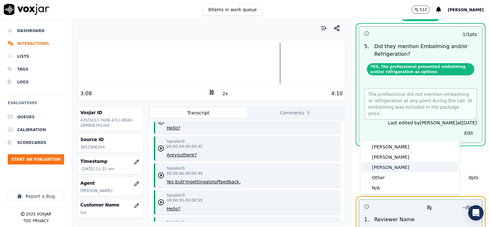
click at [387, 167] on div "[PERSON_NAME]" at bounding box center [410, 167] width 97 height 10
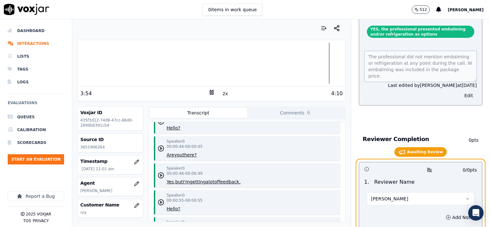
scroll to position [1326, 0]
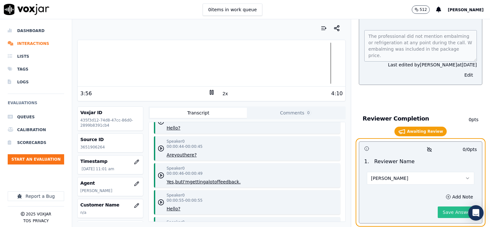
click at [446, 207] on button "Save Answer" at bounding box center [457, 213] width 39 height 12
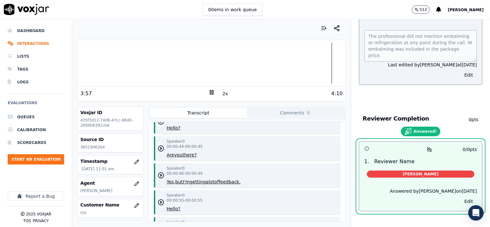
scroll to position [1314, 0]
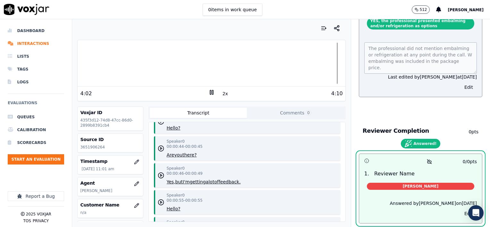
click at [210, 92] on rect at bounding box center [210, 92] width 1 height 4
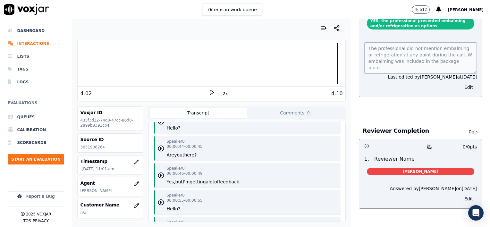
scroll to position [1299, 0]
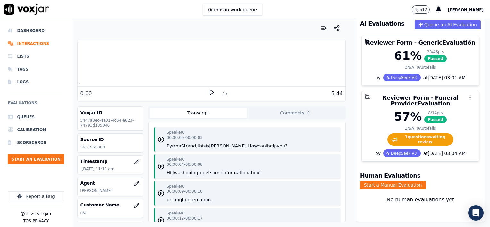
scroll to position [55, 0]
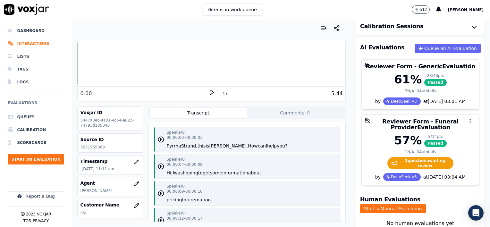
click at [222, 94] on button "1x" at bounding box center [225, 93] width 8 height 9
click at [222, 94] on button "1.5x" at bounding box center [227, 93] width 13 height 9
click at [208, 91] on icon at bounding box center [211, 92] width 6 height 6
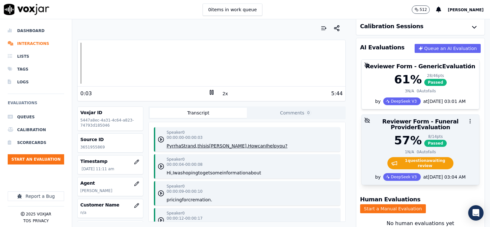
click at [450, 138] on div "57 % 8 / 14 pts Passed" at bounding box center [421, 140] width 110 height 13
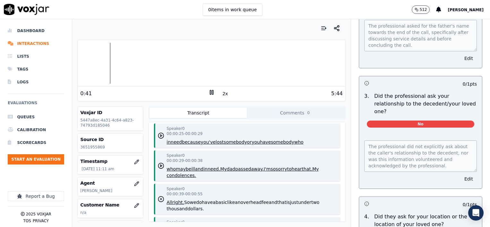
scroll to position [224, 0]
click at [460, 174] on button "Edit" at bounding box center [468, 178] width 16 height 9
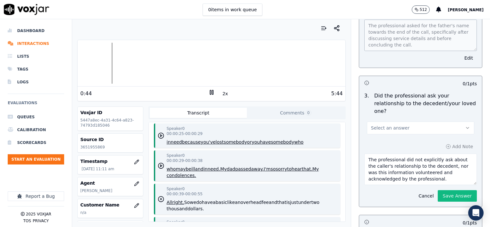
click at [425, 122] on button "Select an answer" at bounding box center [420, 128] width 107 height 13
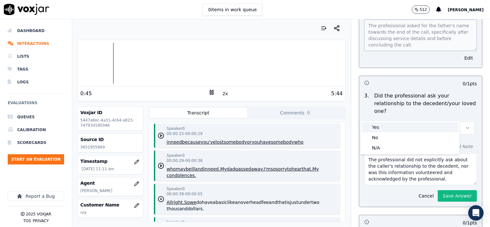
click at [389, 129] on div "Yes" at bounding box center [410, 127] width 97 height 10
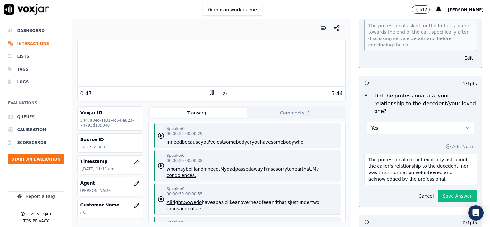
click at [401, 165] on textarea "The professional did not explicitly ask about the caller's relationship to the …" at bounding box center [420, 169] width 113 height 31
type textarea "The professional did not explicitly ask about the caller's relationship to the …"
click at [455, 190] on button "Save Answer" at bounding box center [457, 196] width 39 height 12
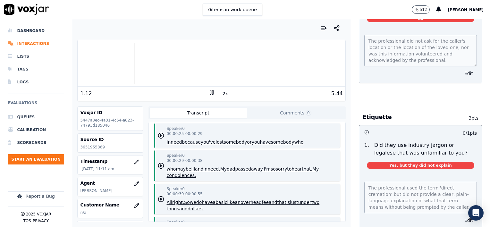
scroll to position [434, 0]
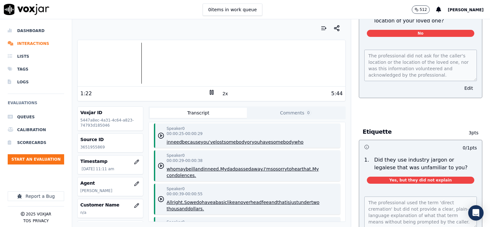
click at [124, 63] on div at bounding box center [211, 63] width 267 height 41
click at [117, 64] on div at bounding box center [211, 63] width 267 height 41
click at [113, 64] on div at bounding box center [211, 63] width 267 height 41
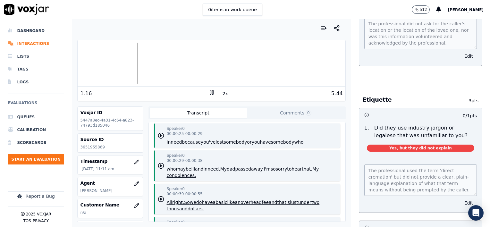
click at [460, 198] on button "Edit" at bounding box center [468, 202] width 16 height 9
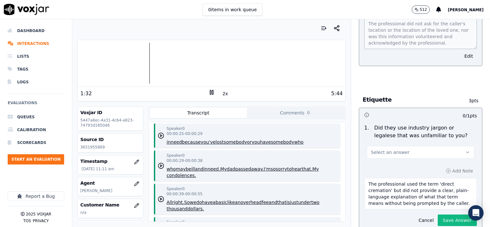
click at [416, 146] on button "Select an answer" at bounding box center [420, 152] width 107 height 13
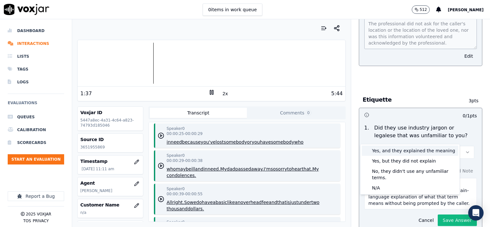
click at [400, 151] on div "Yes, and they explained the meaning" at bounding box center [410, 151] width 97 height 10
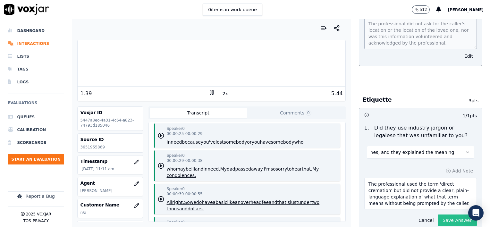
click at [444, 215] on button "Save Answer" at bounding box center [457, 221] width 39 height 12
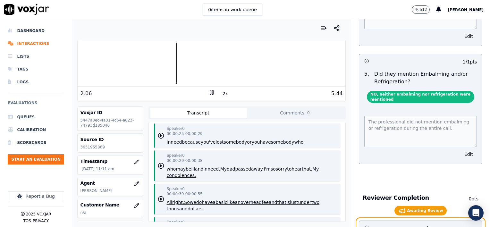
scroll to position [1285, 0]
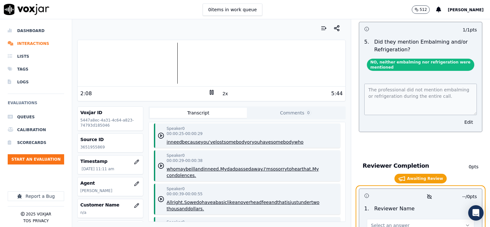
click at [427, 219] on button "Select an answer" at bounding box center [420, 225] width 107 height 13
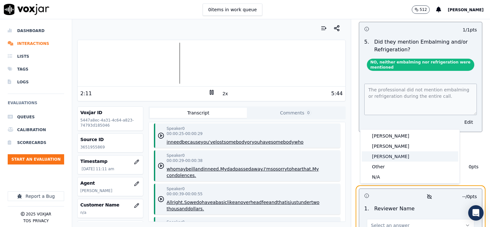
click at [386, 158] on div "Brendan" at bounding box center [410, 156] width 97 height 10
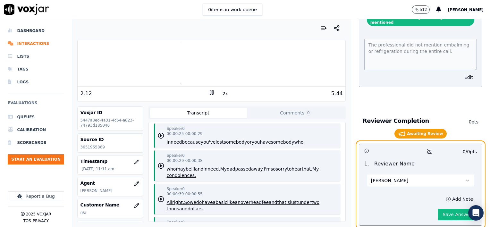
scroll to position [1332, 0]
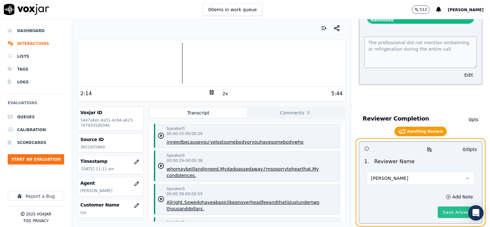
click at [444, 207] on button "Save Answer" at bounding box center [457, 213] width 39 height 12
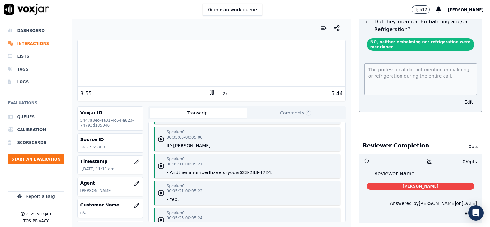
scroll to position [1347, 0]
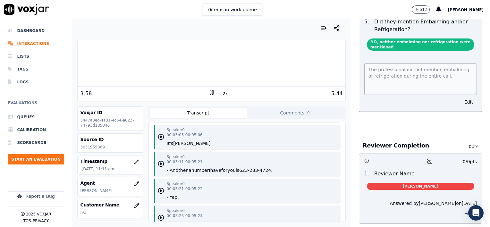
click at [209, 92] on icon at bounding box center [211, 92] width 6 height 6
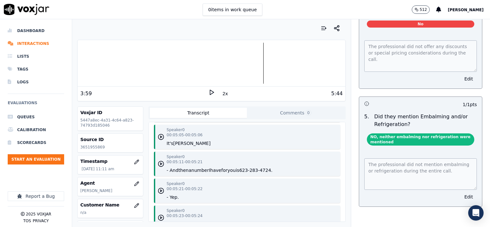
scroll to position [1081, 0]
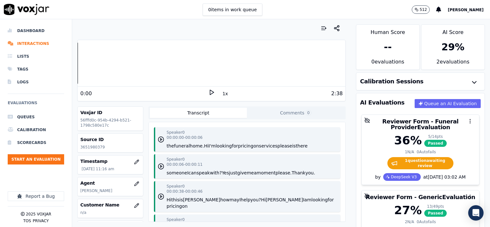
click at [221, 94] on button "1x" at bounding box center [225, 93] width 8 height 9
click at [221, 94] on button "1.5x" at bounding box center [227, 93] width 13 height 9
click at [208, 92] on icon at bounding box center [211, 92] width 6 height 6
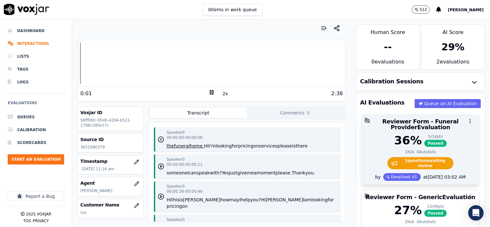
click at [456, 136] on div "36 % 5 / 14 pts Passed" at bounding box center [421, 140] width 110 height 13
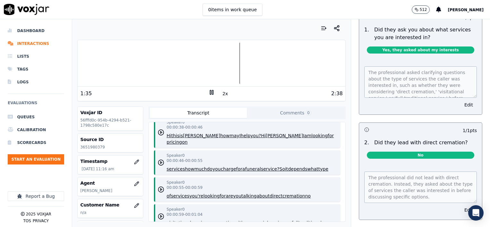
scroll to position [826, 0]
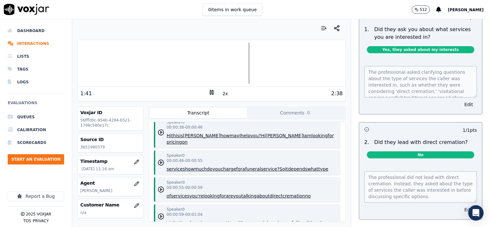
click at [460, 205] on button "Edit" at bounding box center [468, 209] width 16 height 9
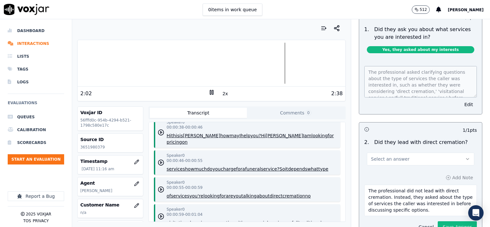
click at [415, 223] on button "Cancel" at bounding box center [426, 227] width 23 height 9
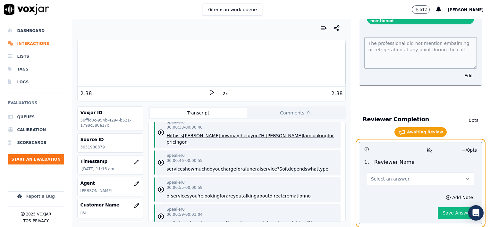
scroll to position [1320, 0]
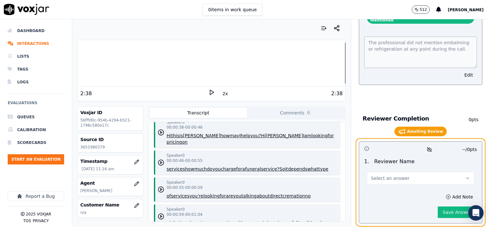
click at [397, 175] on span "Select an answer" at bounding box center [390, 178] width 38 height 6
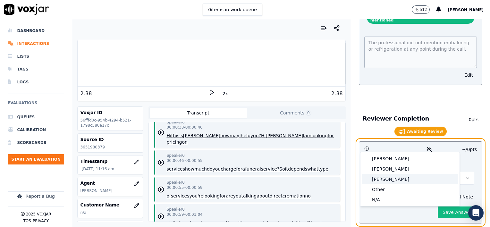
click at [384, 178] on div "[PERSON_NAME]" at bounding box center [410, 179] width 97 height 10
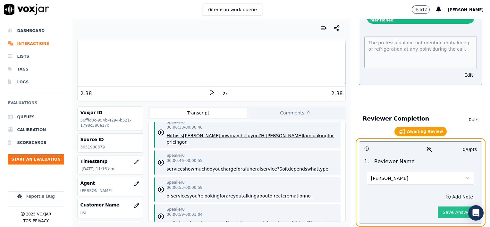
click at [439, 207] on button "Save Answer" at bounding box center [457, 213] width 39 height 12
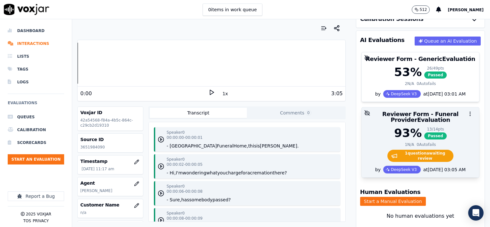
scroll to position [64, 0]
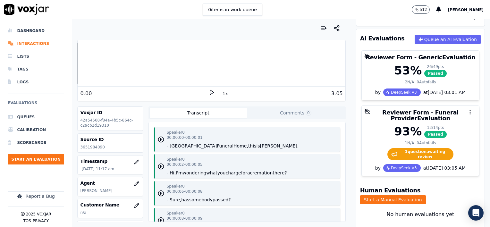
click at [222, 93] on button "1x" at bounding box center [225, 93] width 8 height 9
click at [221, 94] on button "1.5x" at bounding box center [227, 93] width 13 height 9
click at [208, 92] on icon at bounding box center [211, 92] width 6 height 6
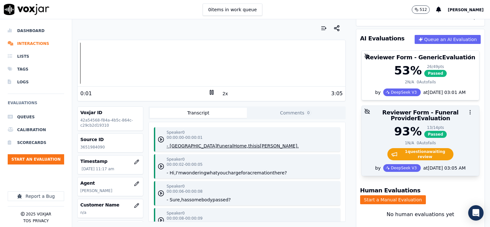
click at [441, 126] on div "93 % 13 / 14 pts Passed" at bounding box center [421, 131] width 110 height 13
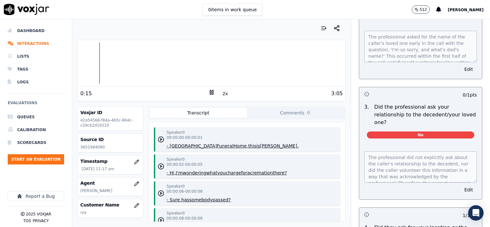
scroll to position [224, 0]
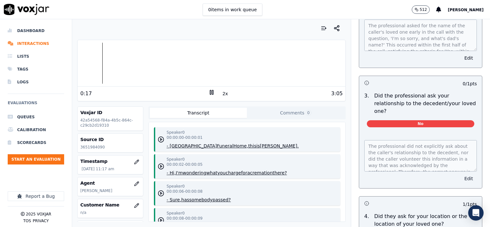
click at [460, 174] on button "Edit" at bounding box center [468, 178] width 16 height 9
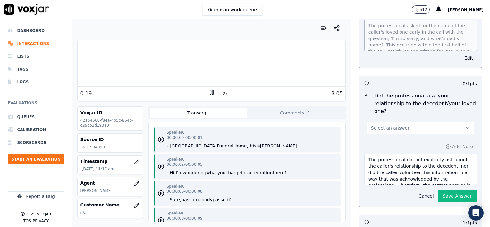
click at [413, 122] on button "Select an answer" at bounding box center [420, 128] width 107 height 13
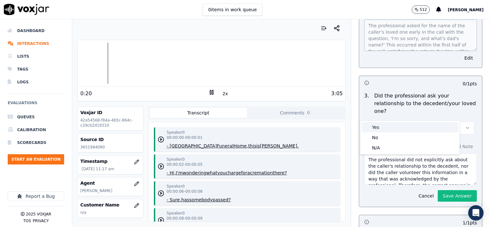
click at [390, 131] on div "Yes" at bounding box center [410, 127] width 97 height 10
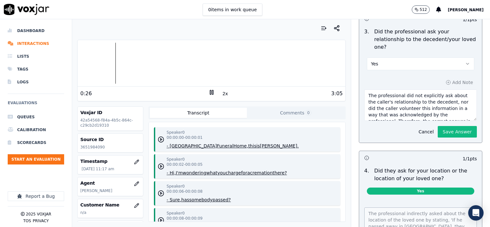
scroll to position [13, 0]
click at [389, 101] on textarea "The professional did not explicitly ask about the caller's relationship to the …" at bounding box center [420, 104] width 113 height 31
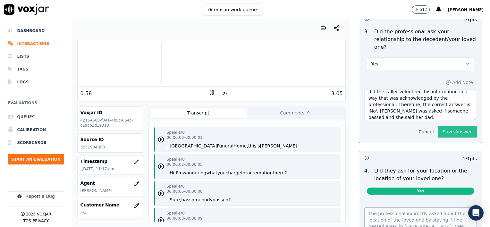
type textarea "The professional did not explicitly ask about the caller's relationship to the …"
click at [455, 126] on button "Save Answer" at bounding box center [457, 132] width 39 height 12
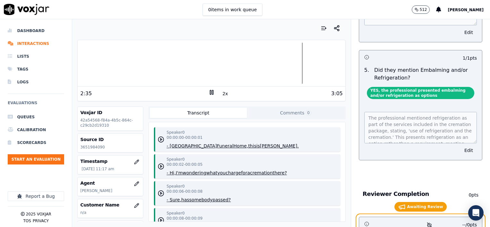
scroll to position [1315, 0]
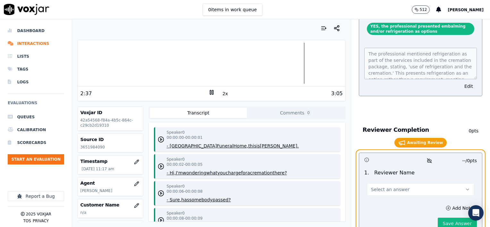
click at [396, 186] on span "Select an answer" at bounding box center [390, 189] width 38 height 6
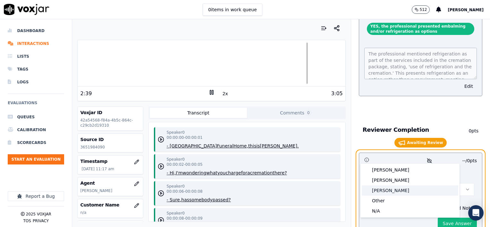
click at [387, 189] on div "Brendan" at bounding box center [410, 190] width 97 height 10
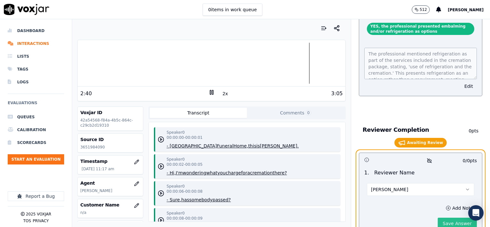
click at [453, 218] on button "Save Answer" at bounding box center [457, 224] width 39 height 12
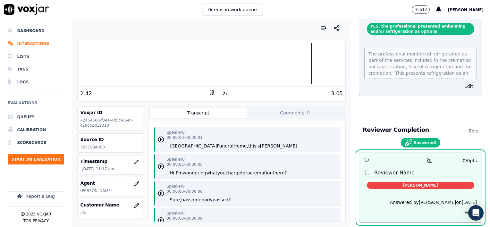
scroll to position [1314, 0]
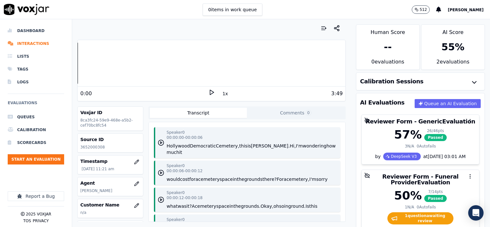
click at [221, 93] on button "1x" at bounding box center [225, 93] width 8 height 9
click at [221, 93] on button "1.5x" at bounding box center [227, 93] width 13 height 9
click at [208, 92] on icon at bounding box center [211, 92] width 6 height 6
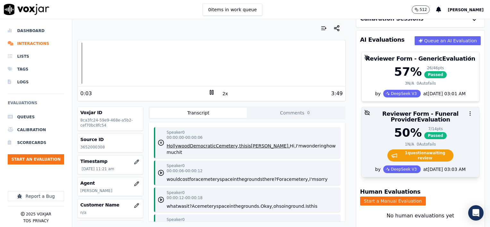
scroll to position [64, 0]
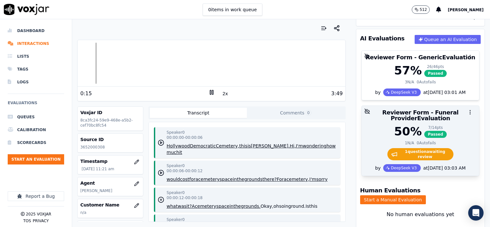
click at [443, 127] on div "50 % 7 / 14 pts Passed" at bounding box center [421, 131] width 110 height 13
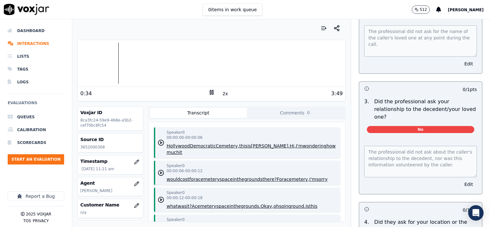
scroll to position [224, 0]
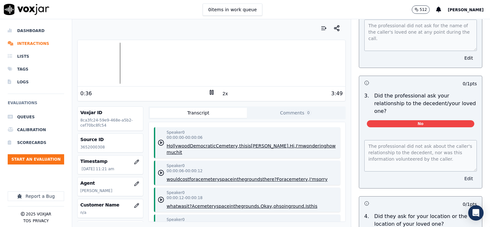
drag, startPoint x: 457, startPoint y: 164, endPoint x: 443, endPoint y: 148, distance: 21.8
click at [460, 174] on button "Edit" at bounding box center [468, 178] width 16 height 9
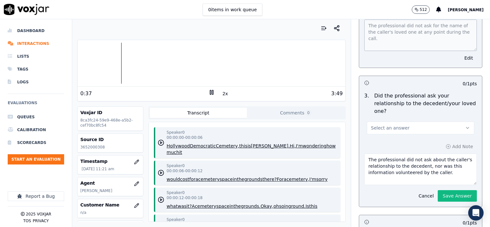
click at [418, 122] on button "Select an answer" at bounding box center [420, 128] width 107 height 13
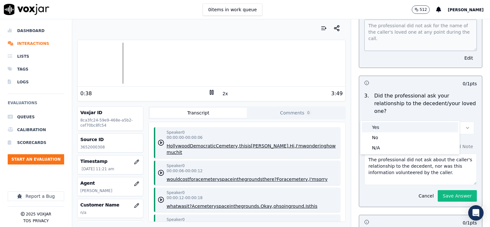
click at [394, 125] on div "Yes" at bounding box center [410, 127] width 97 height 10
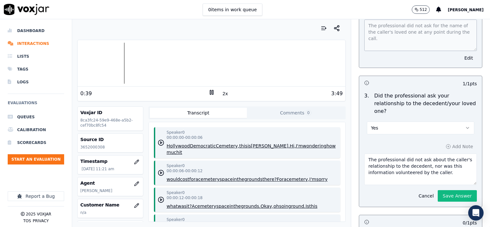
scroll to position [257, 0]
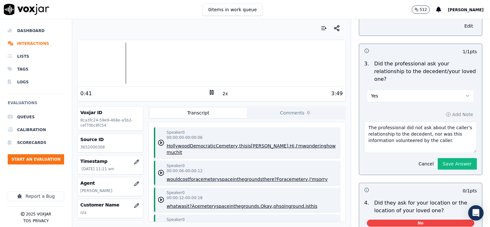
click at [442, 125] on textarea "The professional did not ask about the caller's relationship to the decedent, n…" at bounding box center [420, 137] width 113 height 31
type textarea "The professional did not ask about the caller's relationship to the decedent, n…"
click at [453, 158] on button "Save Answer" at bounding box center [457, 164] width 39 height 12
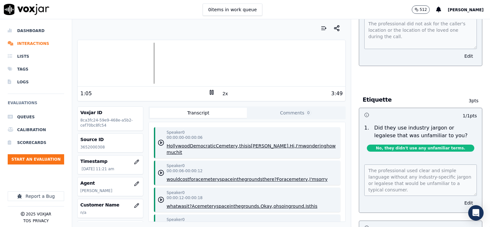
scroll to position [466, 0]
click at [460, 198] on button "Edit" at bounding box center [468, 202] width 16 height 9
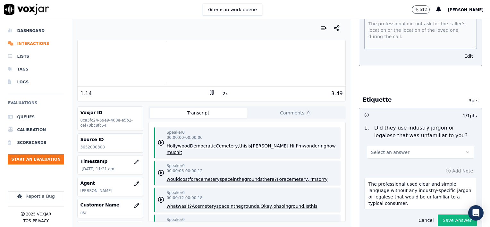
click at [417, 146] on button "Select an answer" at bounding box center [420, 152] width 107 height 13
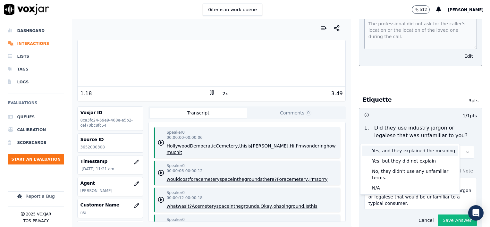
click at [418, 152] on div "Yes, and they explained the meaning" at bounding box center [410, 151] width 97 height 10
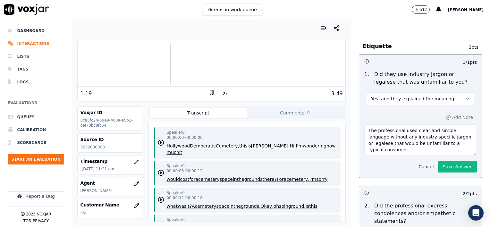
scroll to position [530, 0]
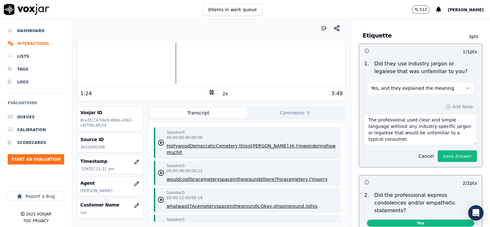
click at [433, 121] on textarea "The professional used clear and simple language without any industry-specific j…" at bounding box center [420, 129] width 113 height 31
click at [457, 118] on textarea "The professional used clear and simple language without any industry-specific j…" at bounding box center [420, 129] width 113 height 31
type textarea "The professional used clear and simple language without any industry-specific j…"
click at [438, 150] on button "Save Answer" at bounding box center [457, 156] width 39 height 12
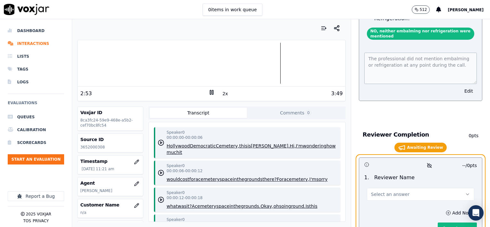
scroll to position [1317, 0]
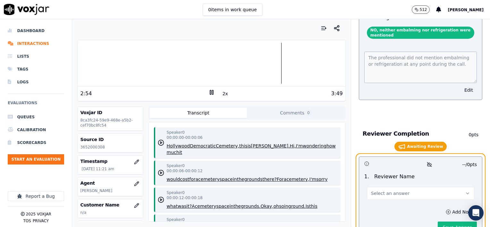
click at [385, 190] on span "Select an answer" at bounding box center [390, 193] width 38 height 6
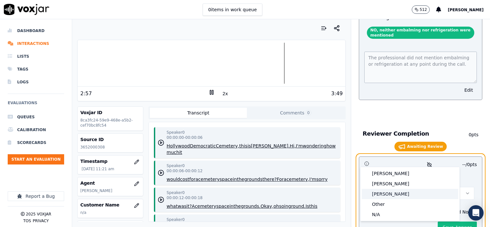
click at [382, 193] on div "[PERSON_NAME]" at bounding box center [410, 194] width 97 height 10
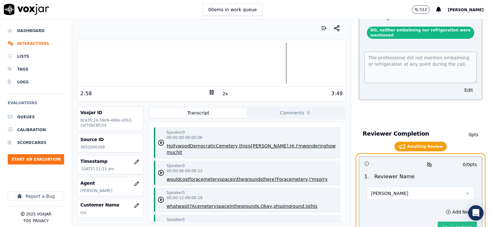
click at [450, 222] on button "Save Answer" at bounding box center [457, 228] width 39 height 12
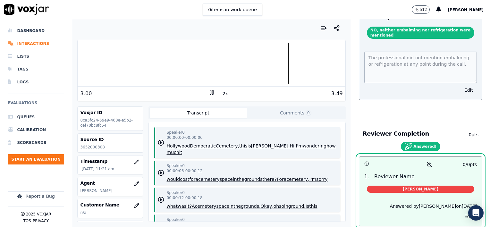
click at [208, 92] on icon at bounding box center [211, 92] width 6 height 6
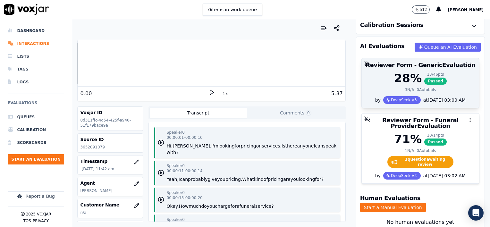
scroll to position [64, 0]
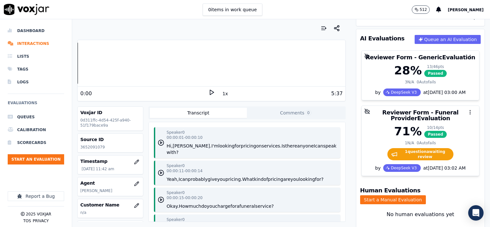
click at [221, 94] on button "1x" at bounding box center [225, 93] width 8 height 9
click at [221, 94] on button "1.5x" at bounding box center [227, 93] width 13 height 9
click at [210, 91] on polygon at bounding box center [212, 92] width 4 height 5
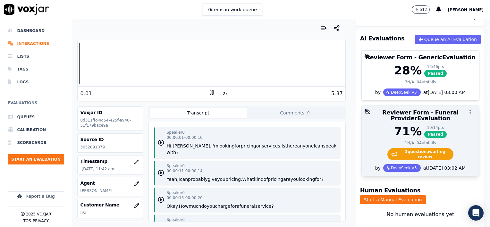
click at [441, 128] on div "71 % 10 / 14 pts Passed" at bounding box center [421, 131] width 110 height 13
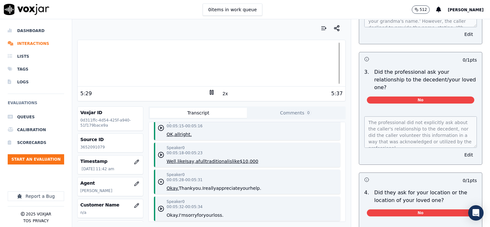
scroll to position [257, 0]
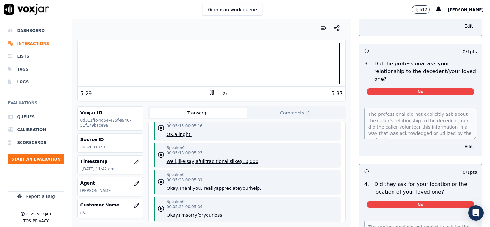
click at [460, 142] on button "Edit" at bounding box center [468, 146] width 16 height 9
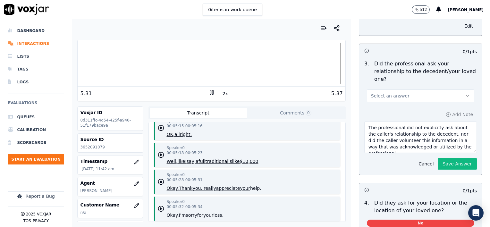
click at [395, 93] on span "Select an answer" at bounding box center [390, 96] width 38 height 6
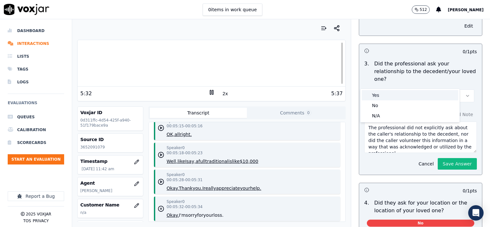
click at [385, 96] on div "Yes" at bounding box center [410, 95] width 97 height 10
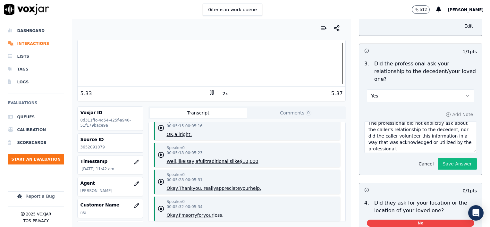
scroll to position [6, 0]
click at [394, 135] on textarea "The professional did not explicitly ask about the caller's relationship to the …" at bounding box center [420, 137] width 113 height 31
type textarea "The professional did not explicitly ask about the caller's relationship to the …"
click at [452, 158] on button "Save Answer" at bounding box center [457, 164] width 39 height 12
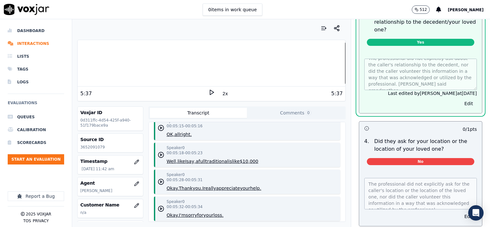
scroll to position [306, 0]
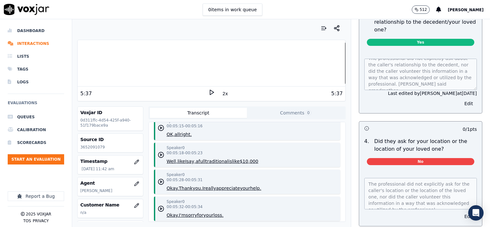
click at [460, 212] on button "Edit" at bounding box center [468, 216] width 16 height 9
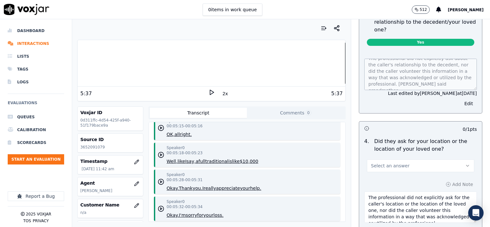
click at [428, 159] on button "Select an answer" at bounding box center [420, 165] width 107 height 13
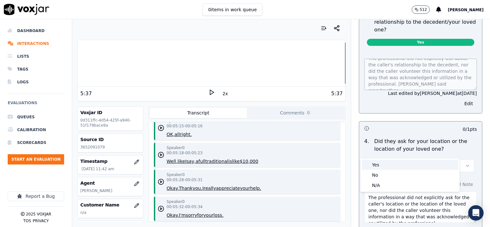
click at [397, 167] on div "Yes" at bounding box center [410, 165] width 97 height 10
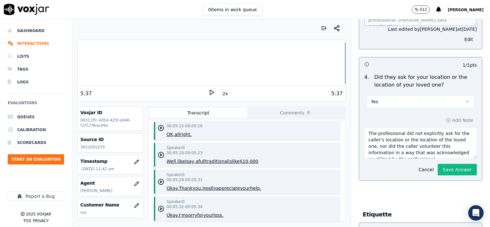
scroll to position [6, 0]
click at [435, 138] on textarea "The professional did not explicitly ask for the caller's location or the locati…" at bounding box center [420, 142] width 113 height 31
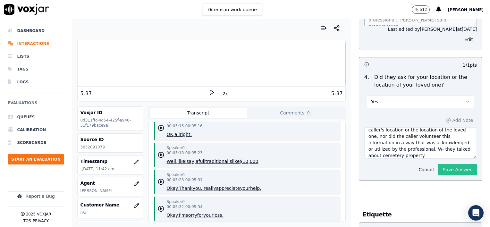
type textarea "The professional did not explicitly ask for the caller's location or the locati…"
click at [448, 164] on button "Save Answer" at bounding box center [457, 170] width 39 height 12
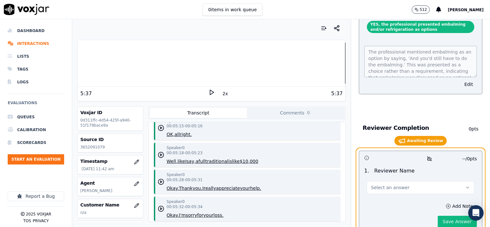
scroll to position [1332, 0]
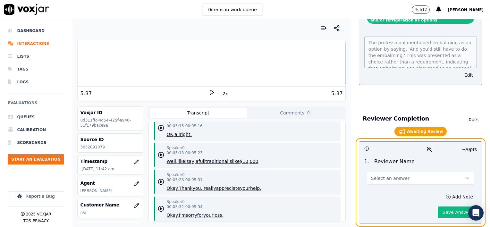
click at [416, 172] on button "Select an answer" at bounding box center [420, 178] width 107 height 13
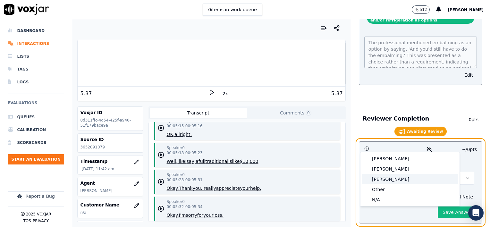
click at [386, 181] on div "[PERSON_NAME]" at bounding box center [410, 179] width 97 height 10
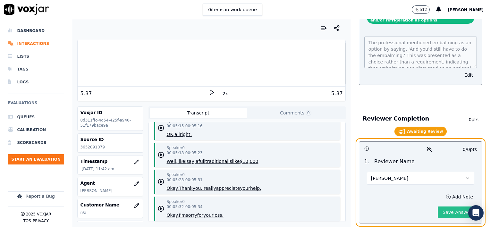
click at [438, 207] on button "Save Answer" at bounding box center [457, 213] width 39 height 12
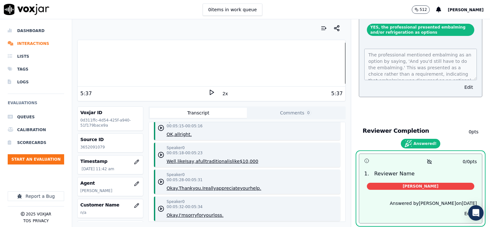
scroll to position [1306, 0]
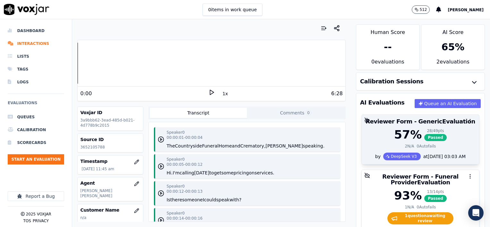
scroll to position [64, 0]
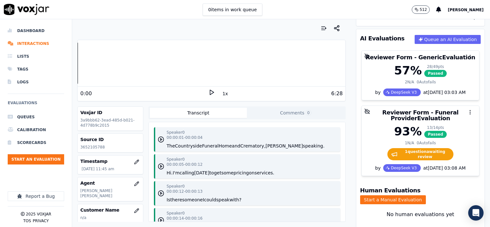
click at [224, 93] on div "6:28" at bounding box center [279, 94] width 128 height 8
click at [222, 94] on button "1x" at bounding box center [225, 93] width 8 height 9
click at [222, 94] on button "1.5x" at bounding box center [227, 93] width 13 height 9
click at [208, 92] on icon at bounding box center [211, 92] width 6 height 6
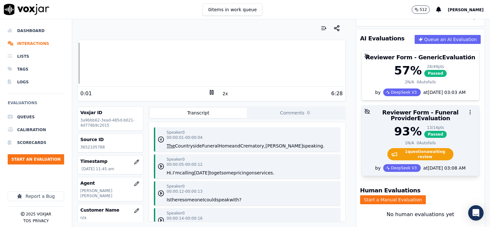
click at [445, 130] on div "93 % 13 / 14 pts Passed" at bounding box center [421, 131] width 110 height 13
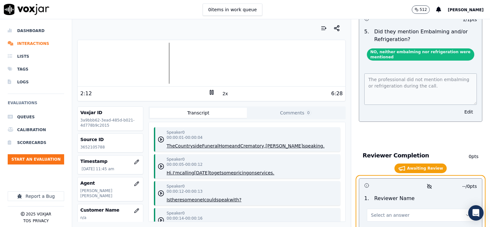
scroll to position [1315, 0]
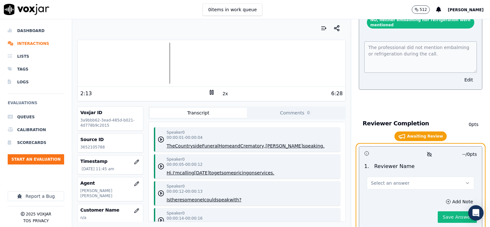
click at [423, 177] on button "Select an answer" at bounding box center [420, 183] width 107 height 13
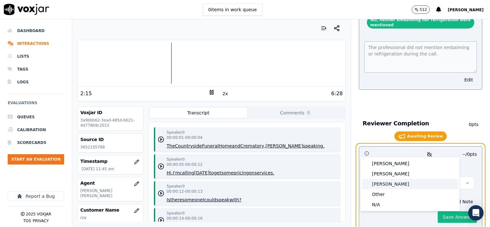
click at [386, 185] on div "[PERSON_NAME]" at bounding box center [410, 184] width 97 height 10
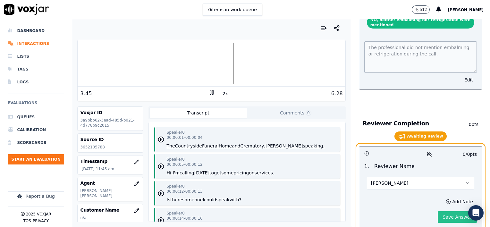
click at [449, 211] on button "Save Answer" at bounding box center [457, 217] width 39 height 12
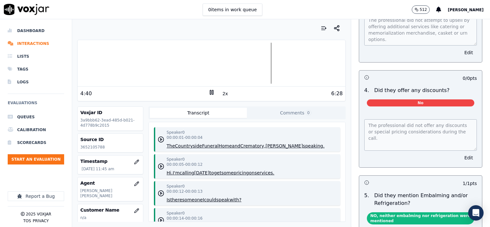
scroll to position [1122, 0]
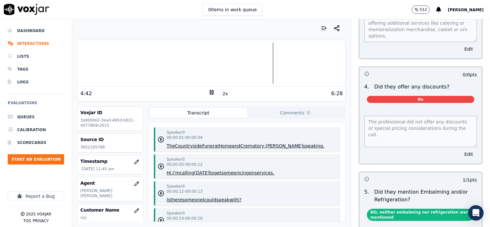
click at [212, 91] on rect at bounding box center [212, 92] width 1 height 4
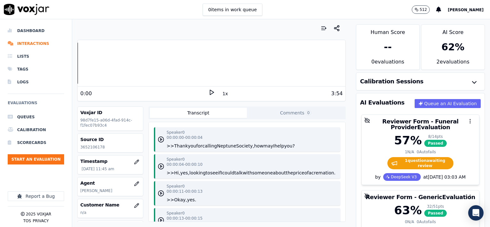
click at [223, 94] on button "1x" at bounding box center [225, 93] width 8 height 9
click at [223, 94] on button "1.5x" at bounding box center [227, 93] width 13 height 9
click at [208, 91] on icon at bounding box center [211, 92] width 6 height 6
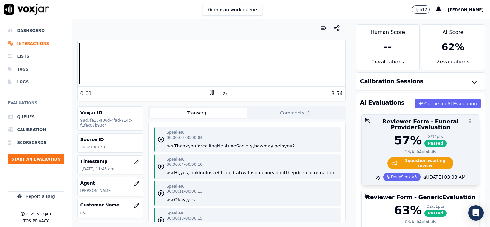
click at [442, 134] on div "57 % 8 / 14 pts Passed" at bounding box center [421, 140] width 110 height 13
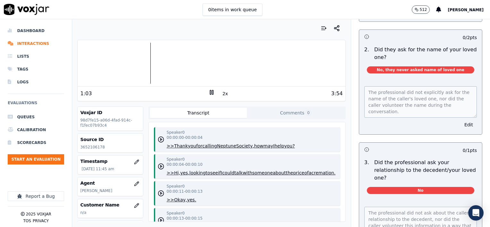
scroll to position [192, 0]
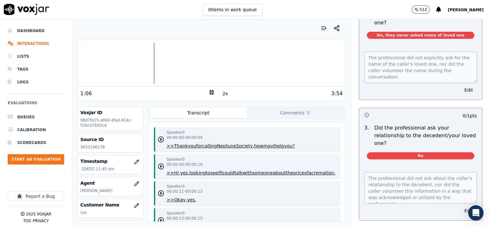
click at [460, 206] on button "Edit" at bounding box center [468, 210] width 16 height 9
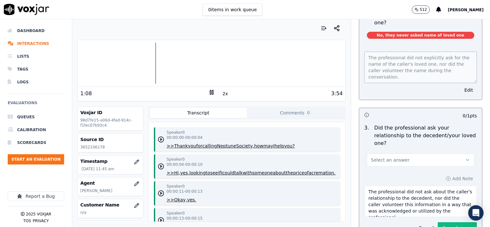
click at [415, 154] on button "Select an answer" at bounding box center [420, 160] width 107 height 13
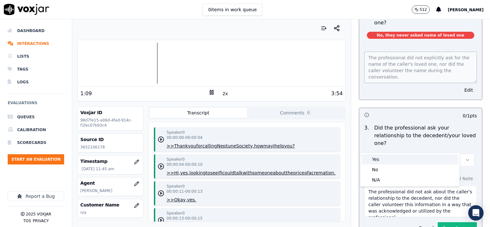
click at [383, 158] on div "Yes" at bounding box center [410, 159] width 97 height 10
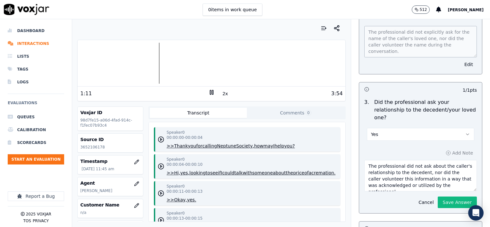
scroll to position [257, 0]
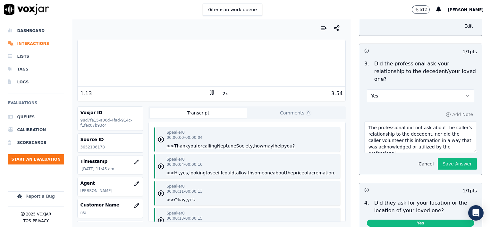
click at [453, 130] on textarea "The professional did not ask about the caller's relationship to the decedent, n…" at bounding box center [420, 137] width 113 height 31
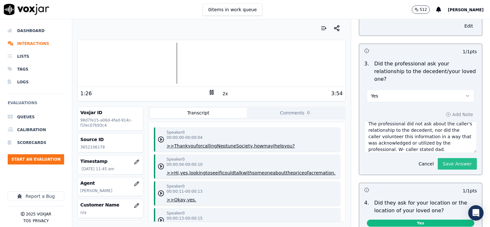
type textarea "The professional did not ask about the caller's relationship to the decedent, n…"
click at [447, 158] on button "Save Answer" at bounding box center [457, 164] width 39 height 12
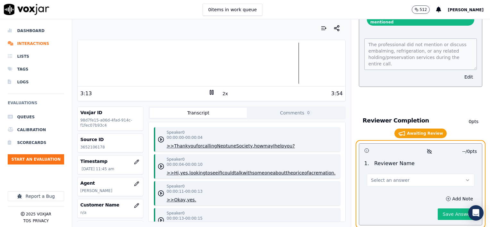
scroll to position [1326, 0]
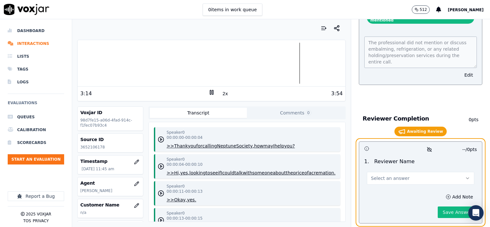
click at [400, 172] on button "Select an answer" at bounding box center [420, 178] width 107 height 13
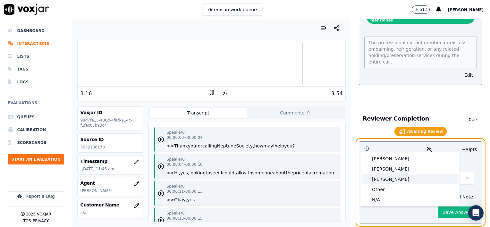
click at [384, 179] on div "[PERSON_NAME]" at bounding box center [410, 179] width 97 height 10
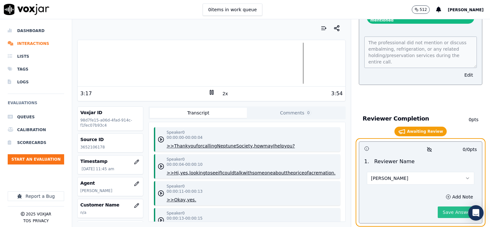
click at [443, 207] on button "Save Answer" at bounding box center [457, 213] width 39 height 12
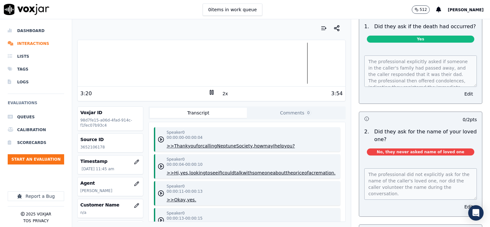
scroll to position [0, 0]
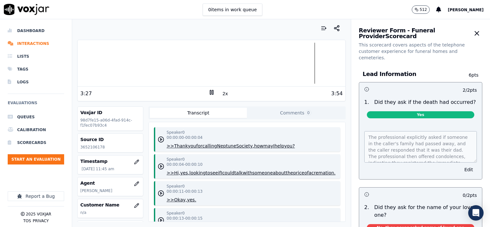
click at [209, 93] on icon at bounding box center [211, 92] width 6 height 6
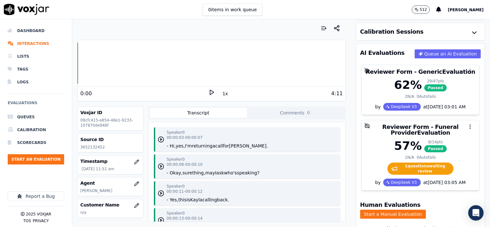
scroll to position [64, 0]
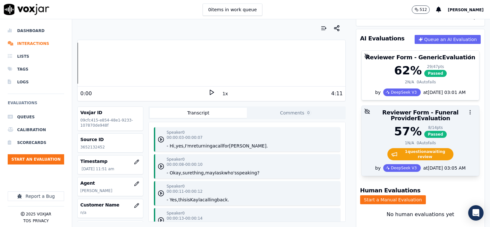
click at [450, 138] on div "57 % 8 / 14 pts Passed 1 N/A 0 Autofails 1 question awaiting review" at bounding box center [420, 144] width 117 height 39
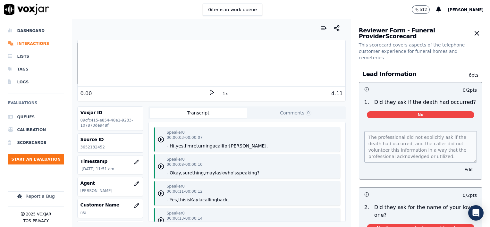
click at [222, 94] on button "1x" at bounding box center [225, 93] width 8 height 9
click at [222, 94] on button "1.5x" at bounding box center [227, 93] width 13 height 9
click at [208, 92] on icon at bounding box center [211, 92] width 6 height 6
drag, startPoint x: 101, startPoint y: 147, endPoint x: 80, endPoint y: 148, distance: 21.5
click at [80, 148] on p "3652132452" at bounding box center [110, 147] width 60 height 5
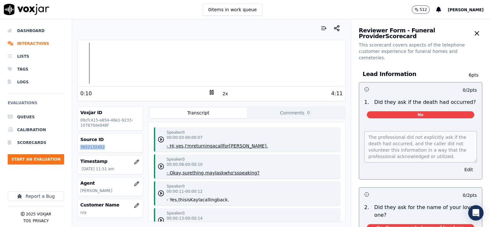
copy p "3652132452"
click at [210, 93] on rect at bounding box center [210, 92] width 1 height 4
click at [460, 165] on button "Edit" at bounding box center [468, 169] width 16 height 9
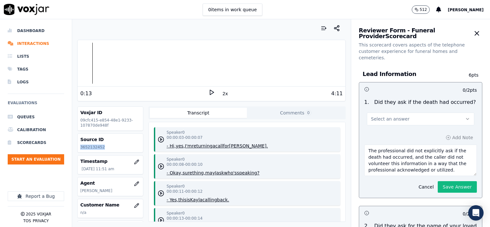
click at [407, 113] on button "Select an answer" at bounding box center [420, 119] width 107 height 13
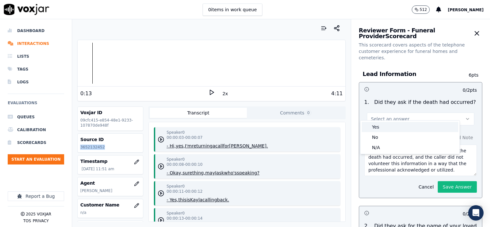
click at [395, 127] on div "Yes" at bounding box center [410, 127] width 97 height 10
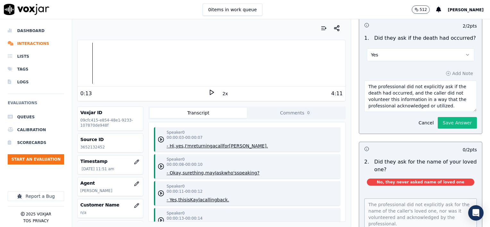
click at [445, 98] on textarea "The professional did not explicitly ask if the death had occurred, and the call…" at bounding box center [420, 95] width 113 height 31
type textarea "The professional did not explicitly ask if the death had occurred, and the call…"
click at [455, 117] on button "Save Answer" at bounding box center [457, 123] width 39 height 12
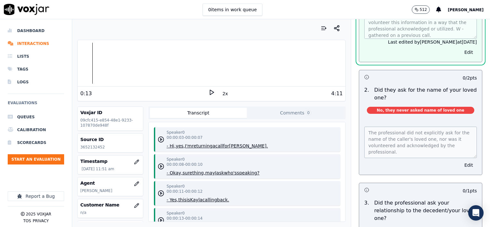
scroll to position [143, 0]
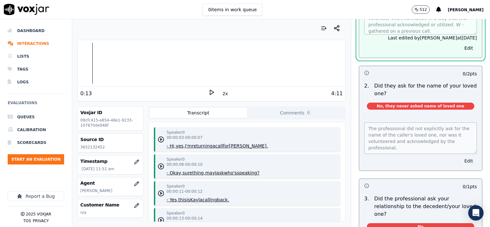
click at [460, 156] on button "Edit" at bounding box center [468, 160] width 16 height 9
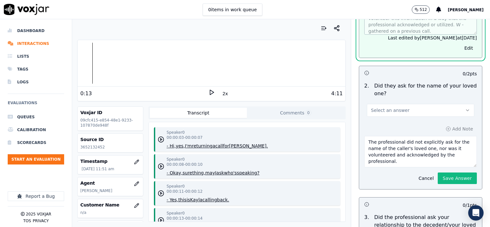
click at [415, 104] on button "Select an answer" at bounding box center [420, 110] width 107 height 13
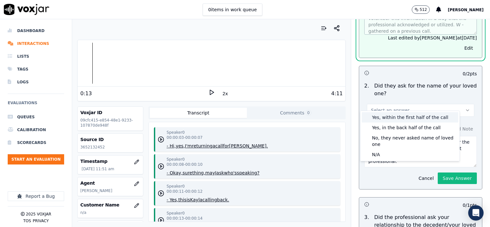
click at [398, 119] on div "Yes, within the first half of the call" at bounding box center [410, 117] width 97 height 10
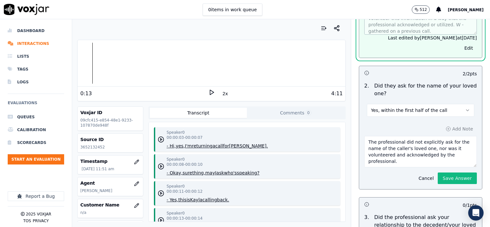
click at [404, 155] on textarea "The professional did not explicitly ask for the name of the caller's loved one,…" at bounding box center [420, 151] width 113 height 31
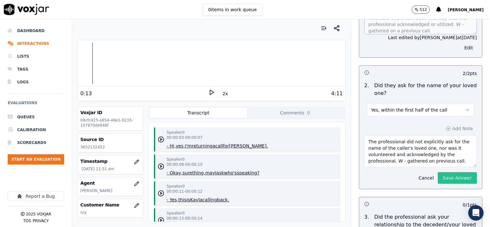
type textarea "The professional did not explicitly ask for the name of the caller's loved one,…"
click at [439, 172] on button "Save Answer" at bounding box center [457, 178] width 39 height 12
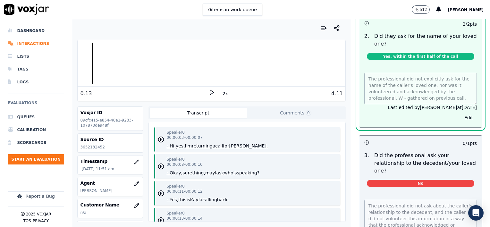
scroll to position [224, 0]
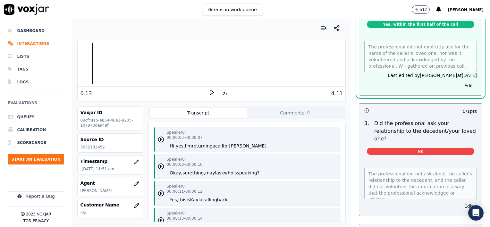
click at [460, 202] on button "Edit" at bounding box center [468, 206] width 16 height 9
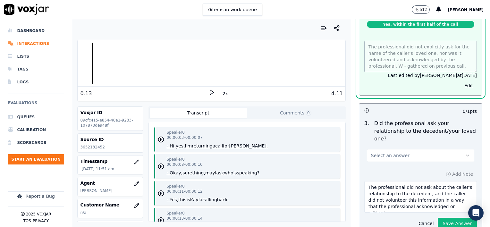
click at [418, 149] on button "Select an answer" at bounding box center [420, 155] width 107 height 13
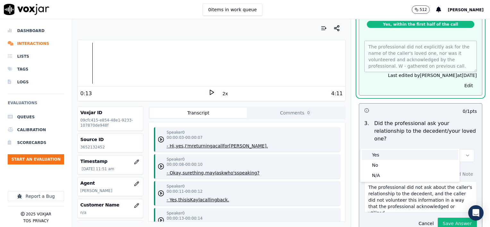
click at [404, 153] on div "Yes" at bounding box center [410, 155] width 97 height 10
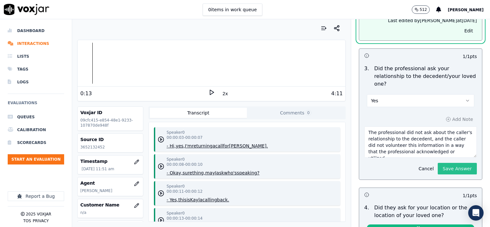
scroll to position [289, 0]
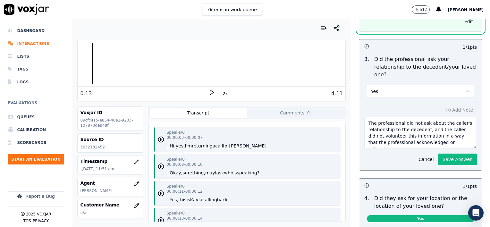
click at [447, 127] on textarea "The professional did not ask about the caller's relationship to the decedent, a…" at bounding box center [420, 132] width 113 height 31
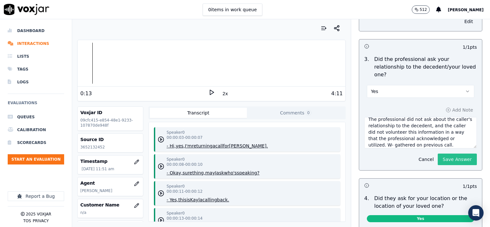
type textarea "The professional did not ask about the caller's relationship to the decedent, a…"
click at [449, 154] on button "Save Answer" at bounding box center [457, 160] width 39 height 12
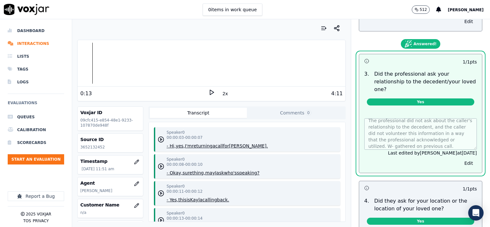
click at [208, 92] on icon at bounding box center [211, 92] width 6 height 6
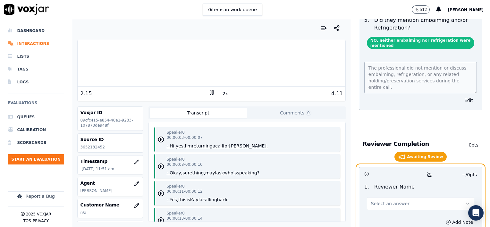
scroll to position [1339, 0]
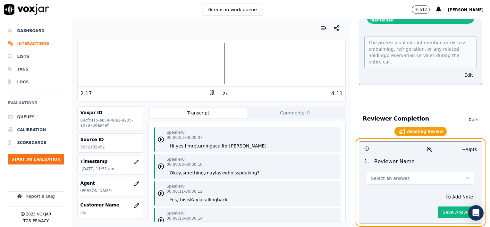
click at [394, 175] on span "Select an answer" at bounding box center [390, 178] width 38 height 6
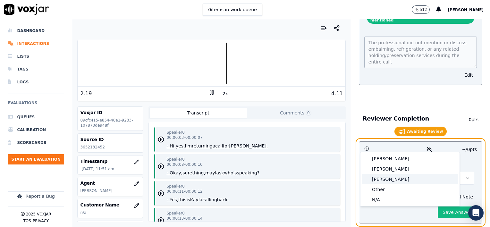
click at [380, 181] on div "[PERSON_NAME]" at bounding box center [410, 179] width 97 height 10
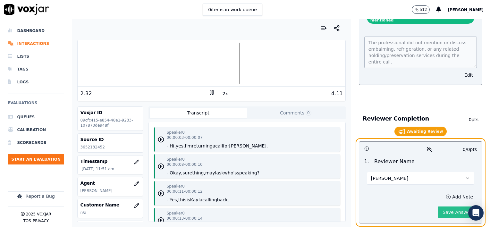
click at [444, 207] on button "Save Answer" at bounding box center [457, 213] width 39 height 12
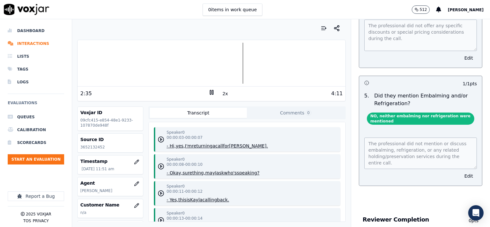
scroll to position [1230, 0]
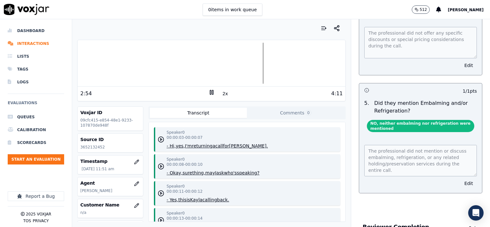
click at [210, 94] on rect at bounding box center [210, 92] width 1 height 4
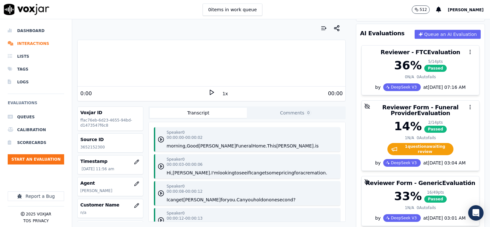
scroll to position [96, 0]
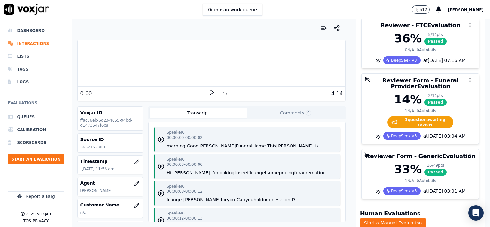
click at [221, 94] on button "1x" at bounding box center [225, 93] width 8 height 9
click at [221, 94] on button "1.5x" at bounding box center [227, 93] width 13 height 9
click at [210, 93] on polygon at bounding box center [212, 92] width 4 height 5
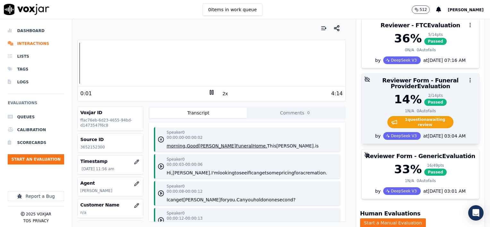
click at [449, 106] on div "14 % 2 / 14 pts Passed 1 N/A 0 Autofails 1 question awaiting review" at bounding box center [420, 112] width 117 height 39
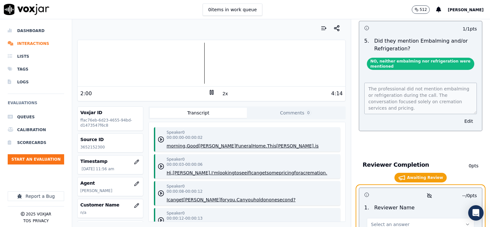
scroll to position [1320, 0]
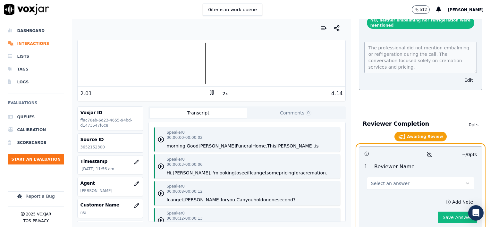
click at [382, 180] on span "Select an answer" at bounding box center [390, 183] width 38 height 6
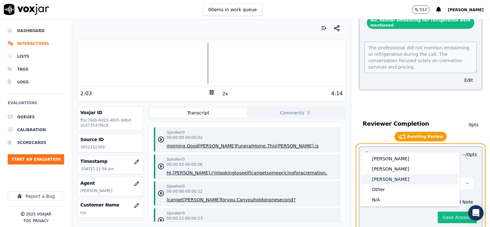
click at [382, 180] on div "[PERSON_NAME]" at bounding box center [410, 179] width 97 height 10
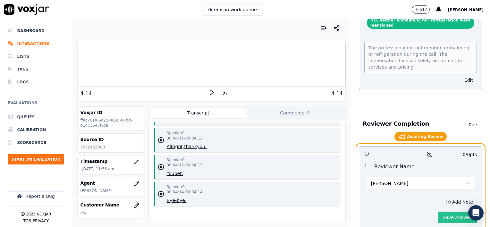
click at [443, 212] on button "Save Answer" at bounding box center [457, 218] width 39 height 12
